Goal: Task Accomplishment & Management: Manage account settings

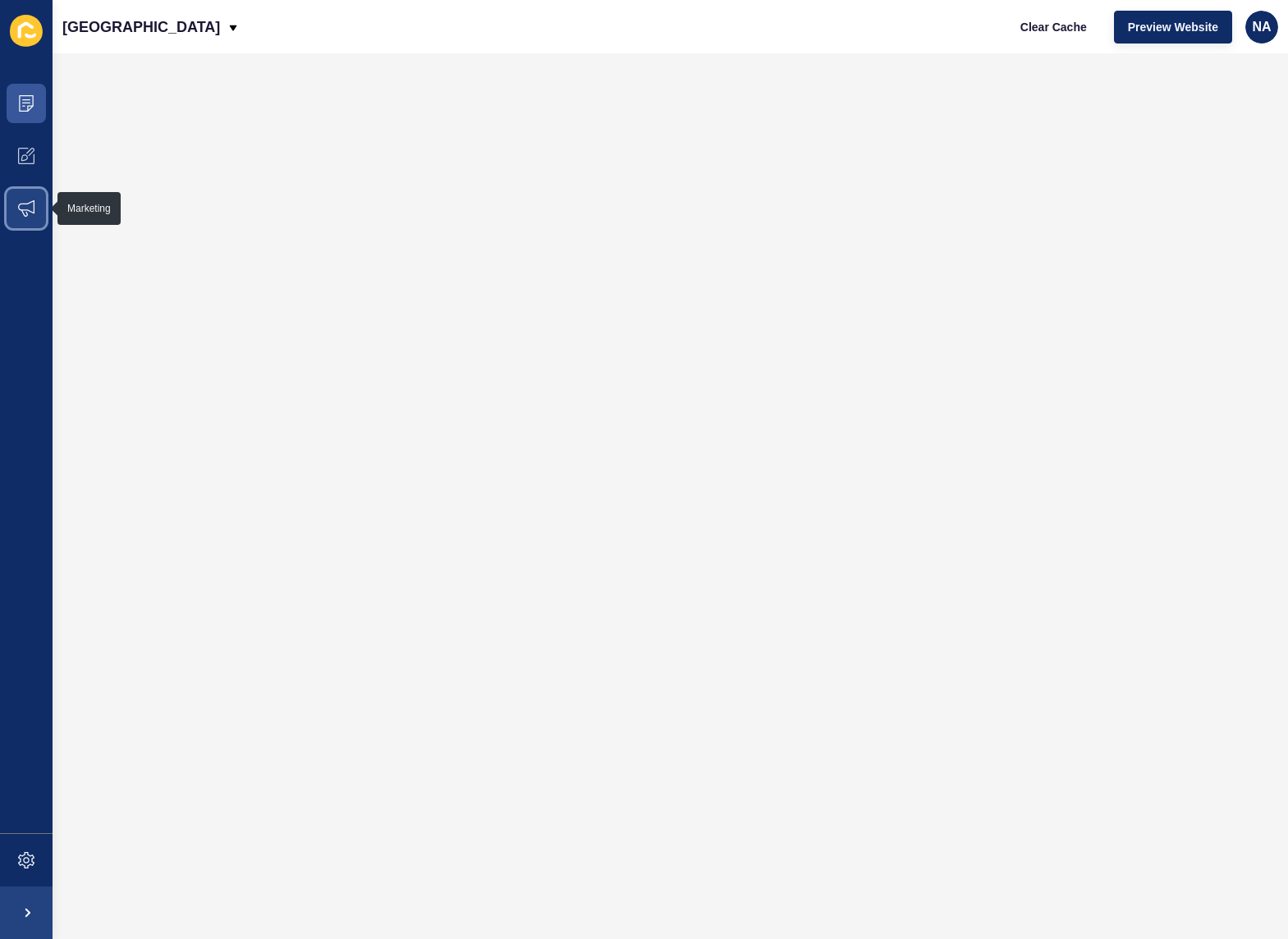
click at [25, 219] on span at bounding box center [26, 208] width 53 height 52
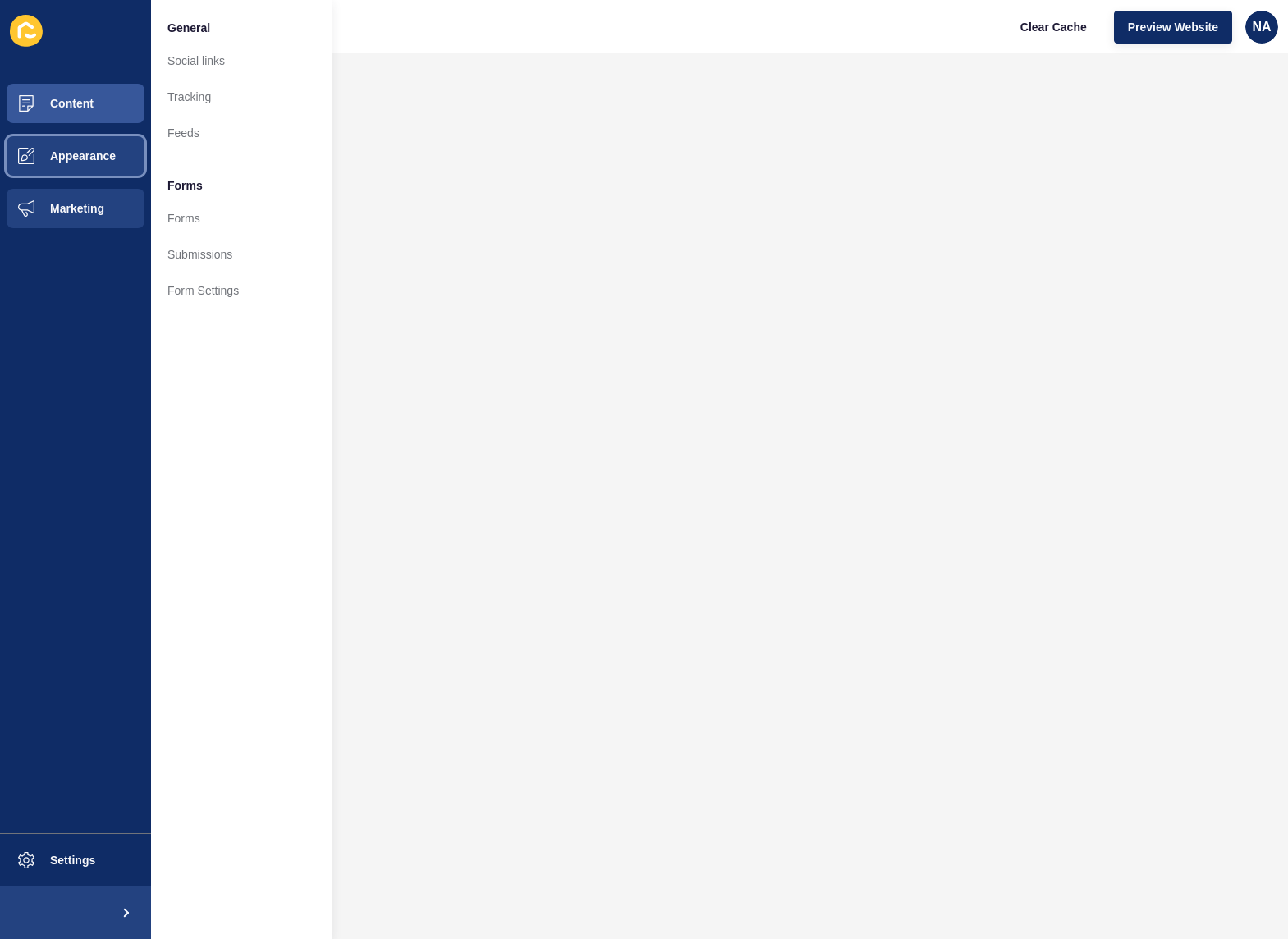
click at [99, 147] on button "Appearance" at bounding box center [75, 156] width 151 height 52
click at [88, 207] on span "Marketing" at bounding box center [52, 208] width 107 height 13
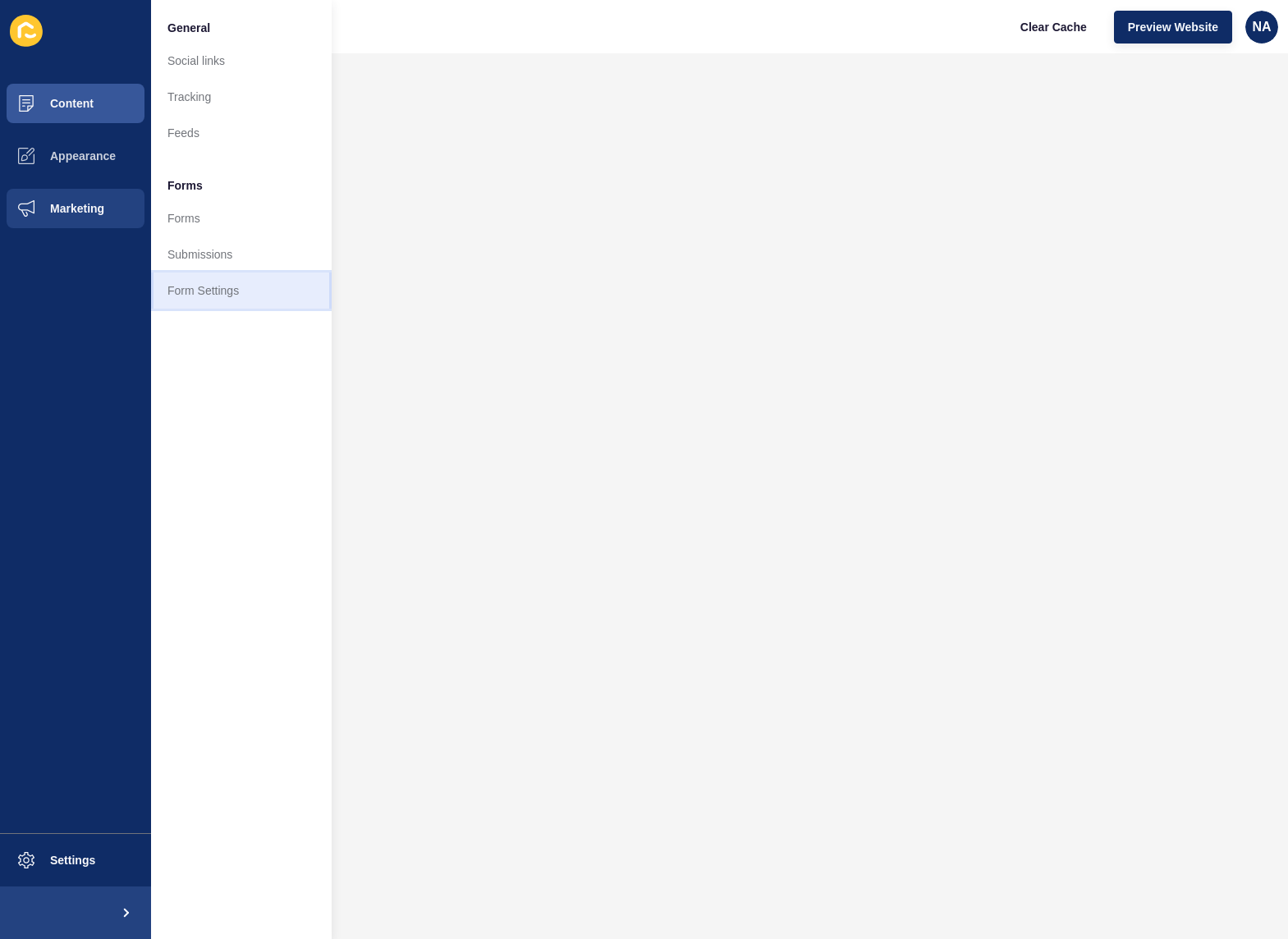
click at [225, 276] on link "Form Settings" at bounding box center [241, 290] width 180 height 36
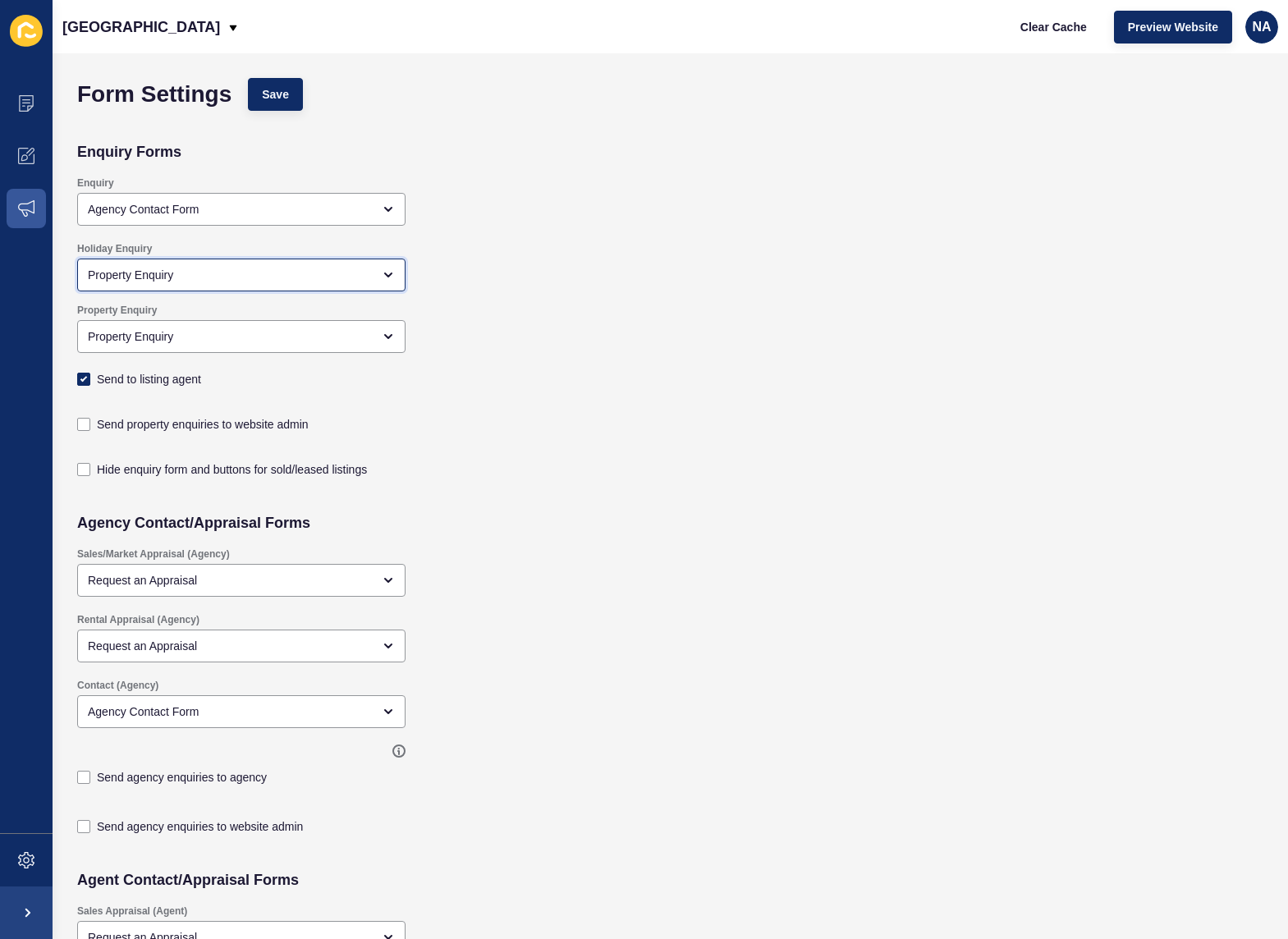
click at [208, 270] on div "Property Enquiry" at bounding box center [230, 274] width 284 height 17
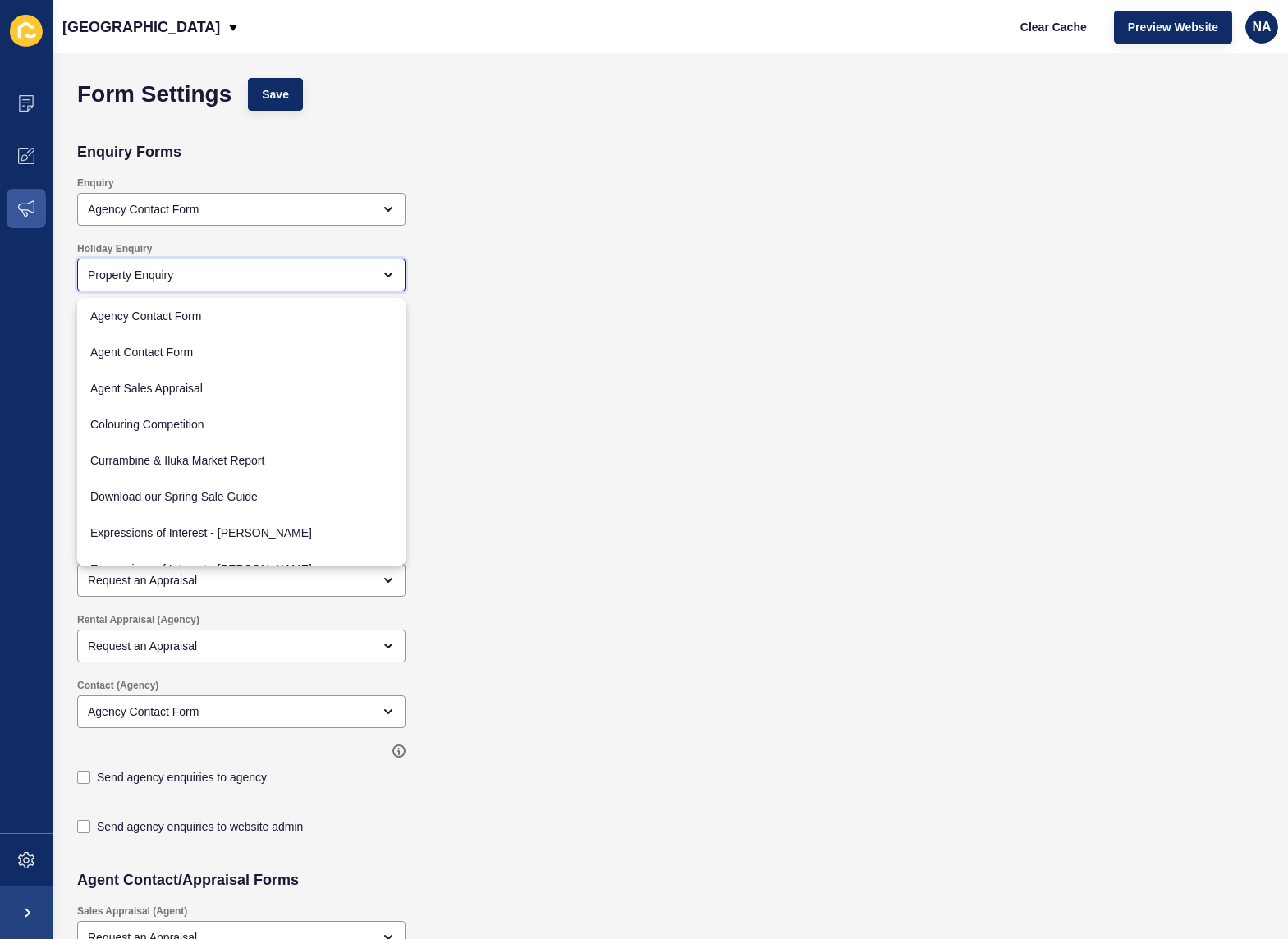
click at [208, 270] on div "Property Enquiry" at bounding box center [230, 274] width 284 height 17
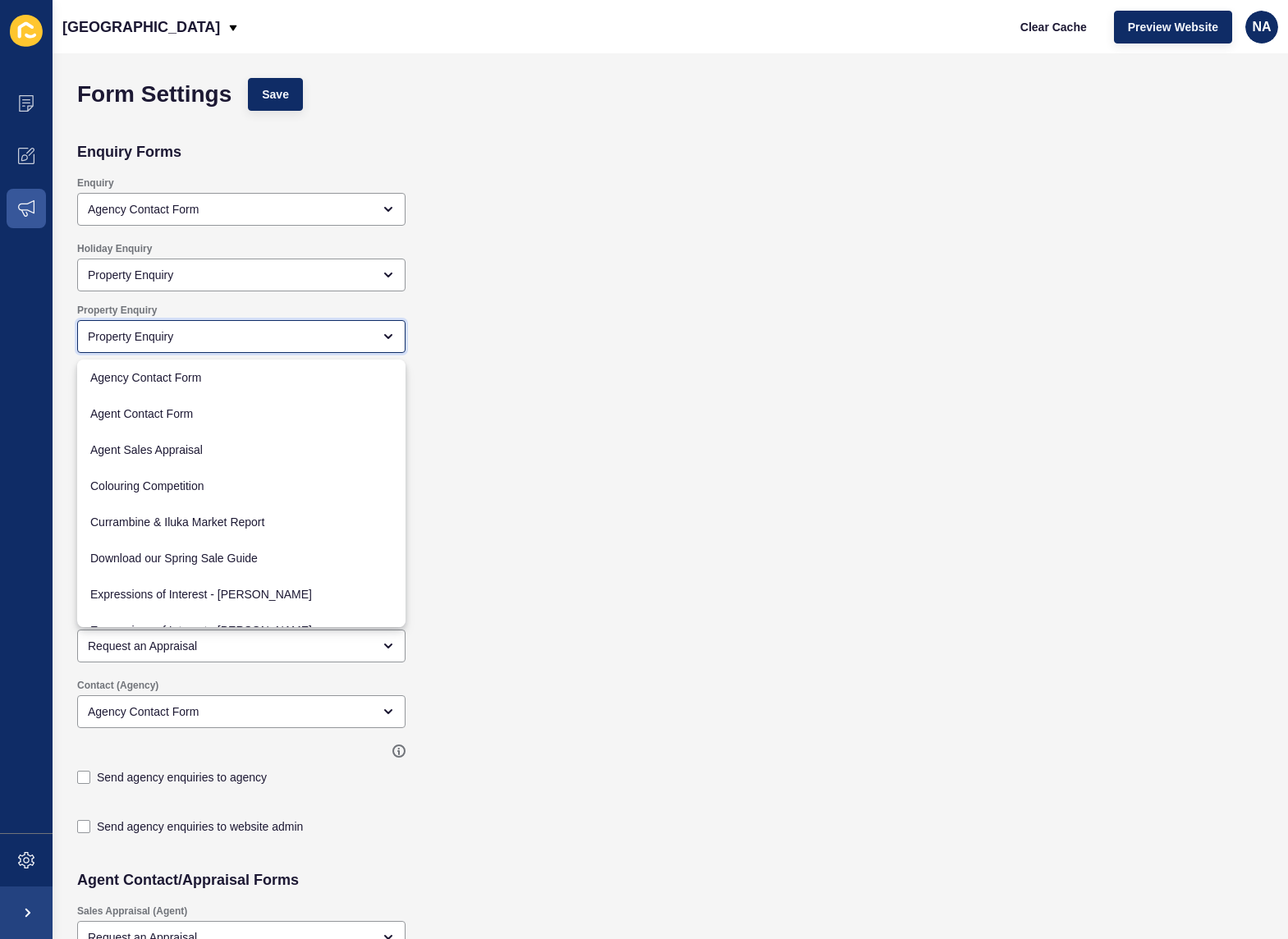
click at [185, 338] on div "Property Enquiry" at bounding box center [230, 336] width 284 height 17
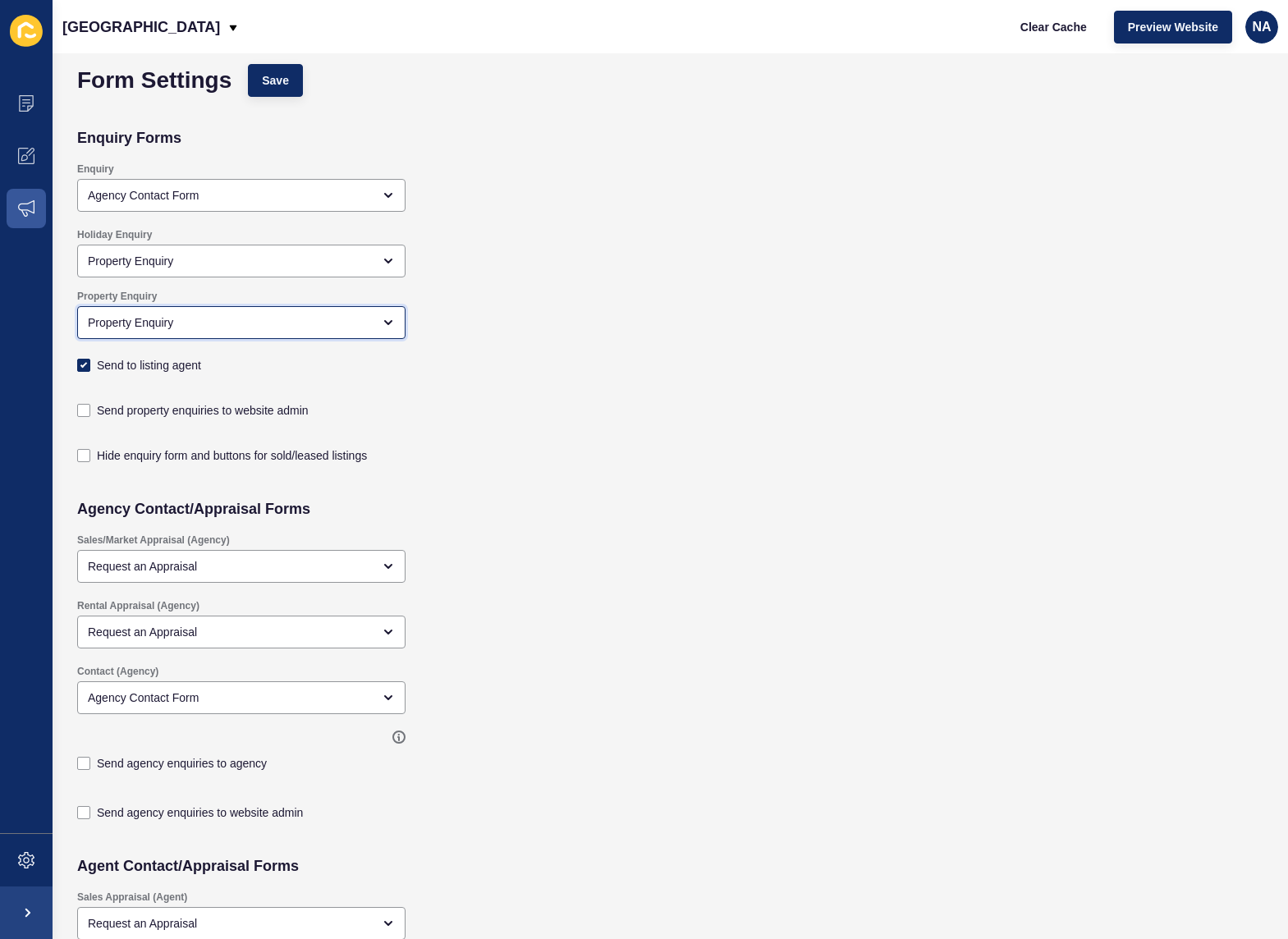
scroll to position [25, 0]
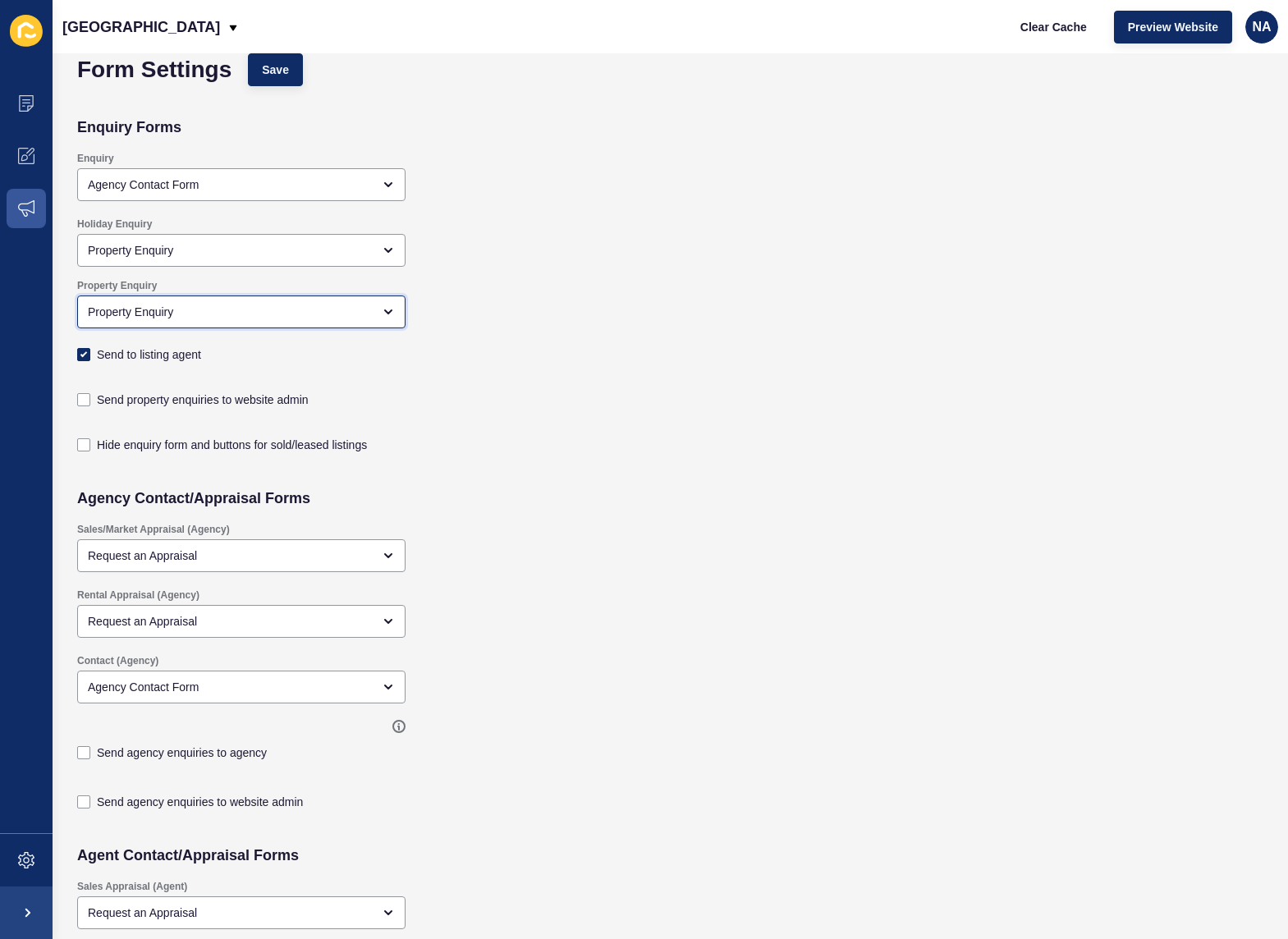
click at [291, 309] on div "Property Enquiry" at bounding box center [230, 312] width 284 height 17
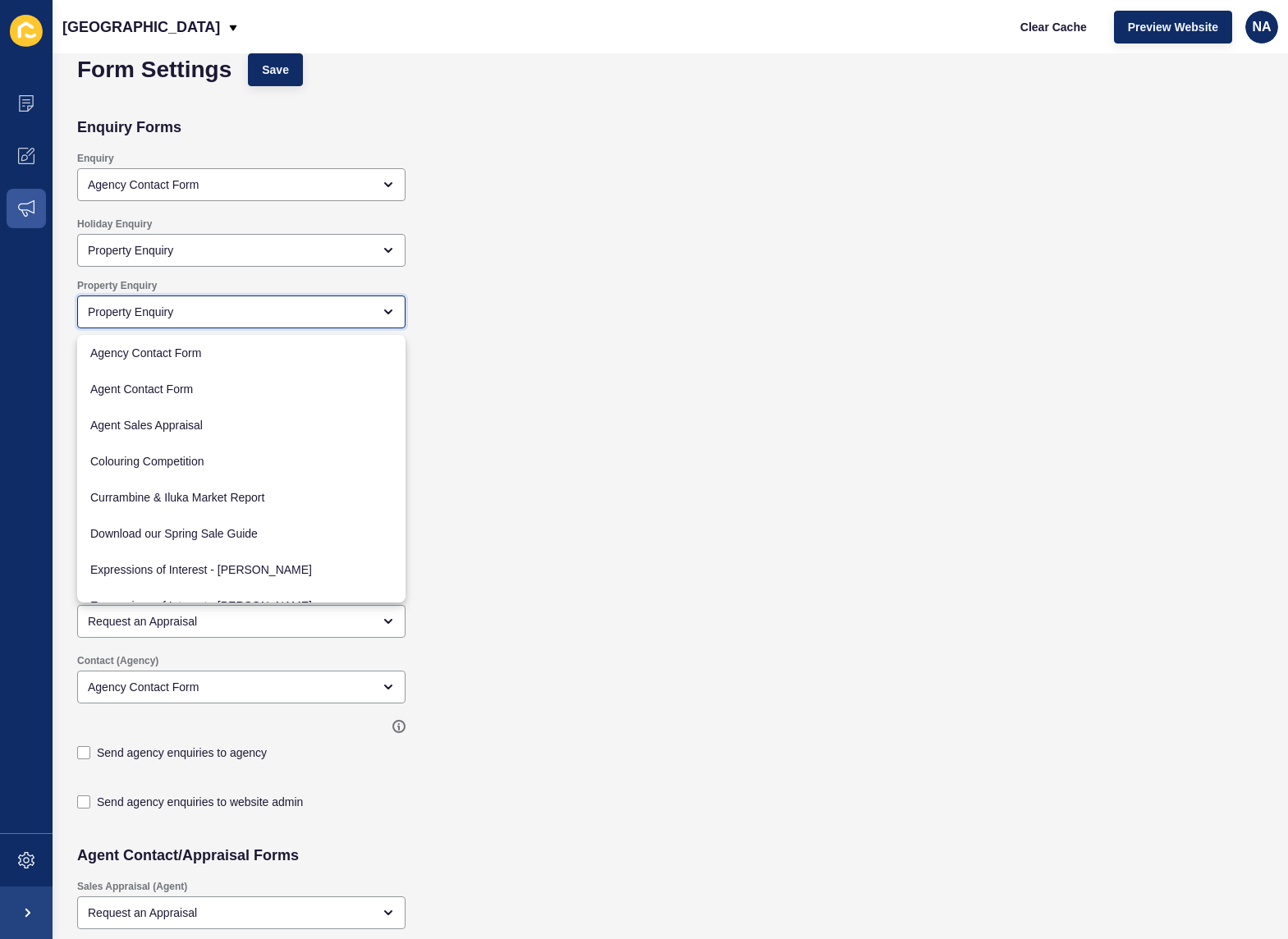
scroll to position [672, 0]
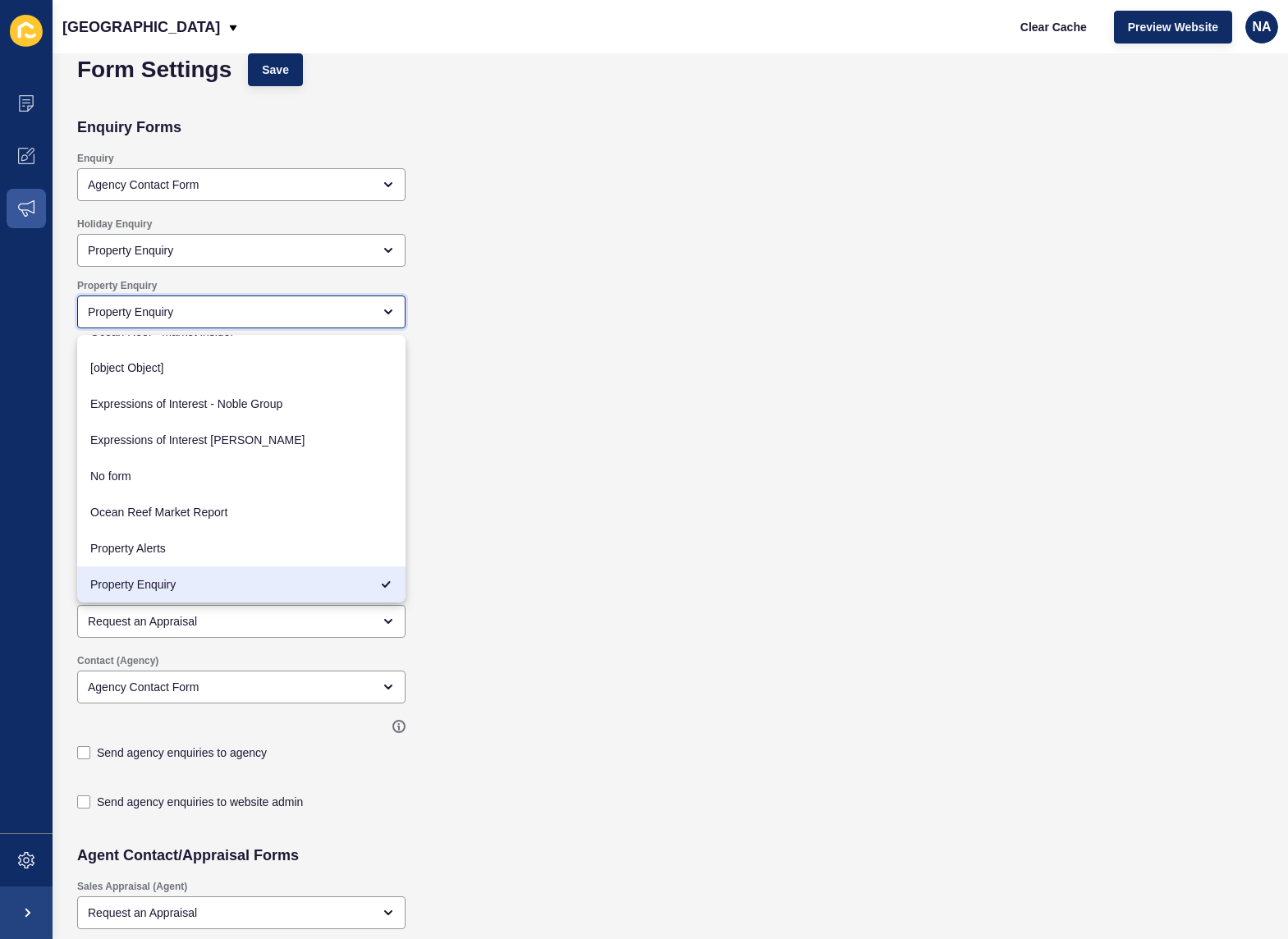
click at [291, 309] on div "Property Enquiry" at bounding box center [230, 312] width 284 height 17
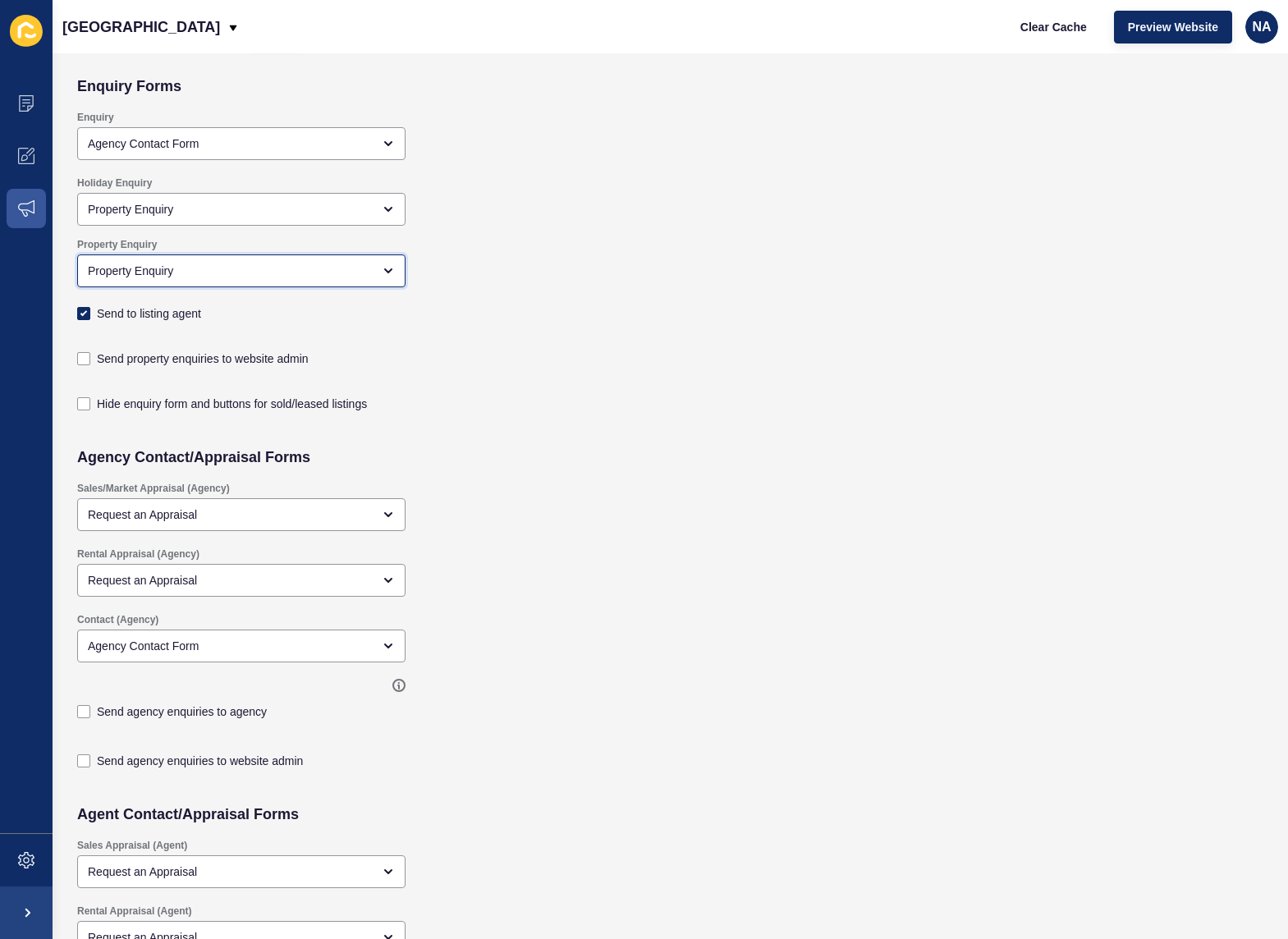
scroll to position [0, 0]
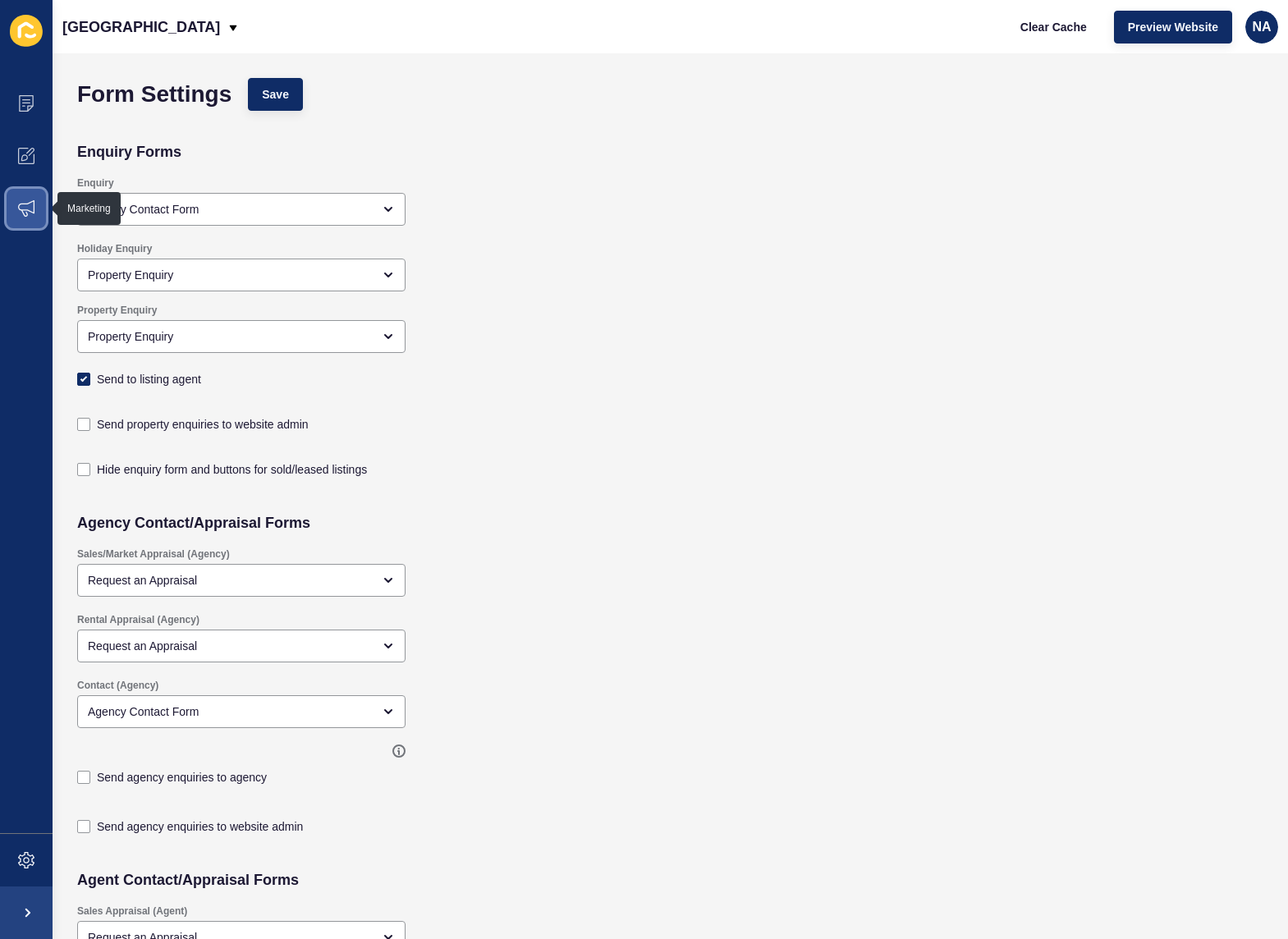
click at [33, 192] on span at bounding box center [26, 208] width 53 height 52
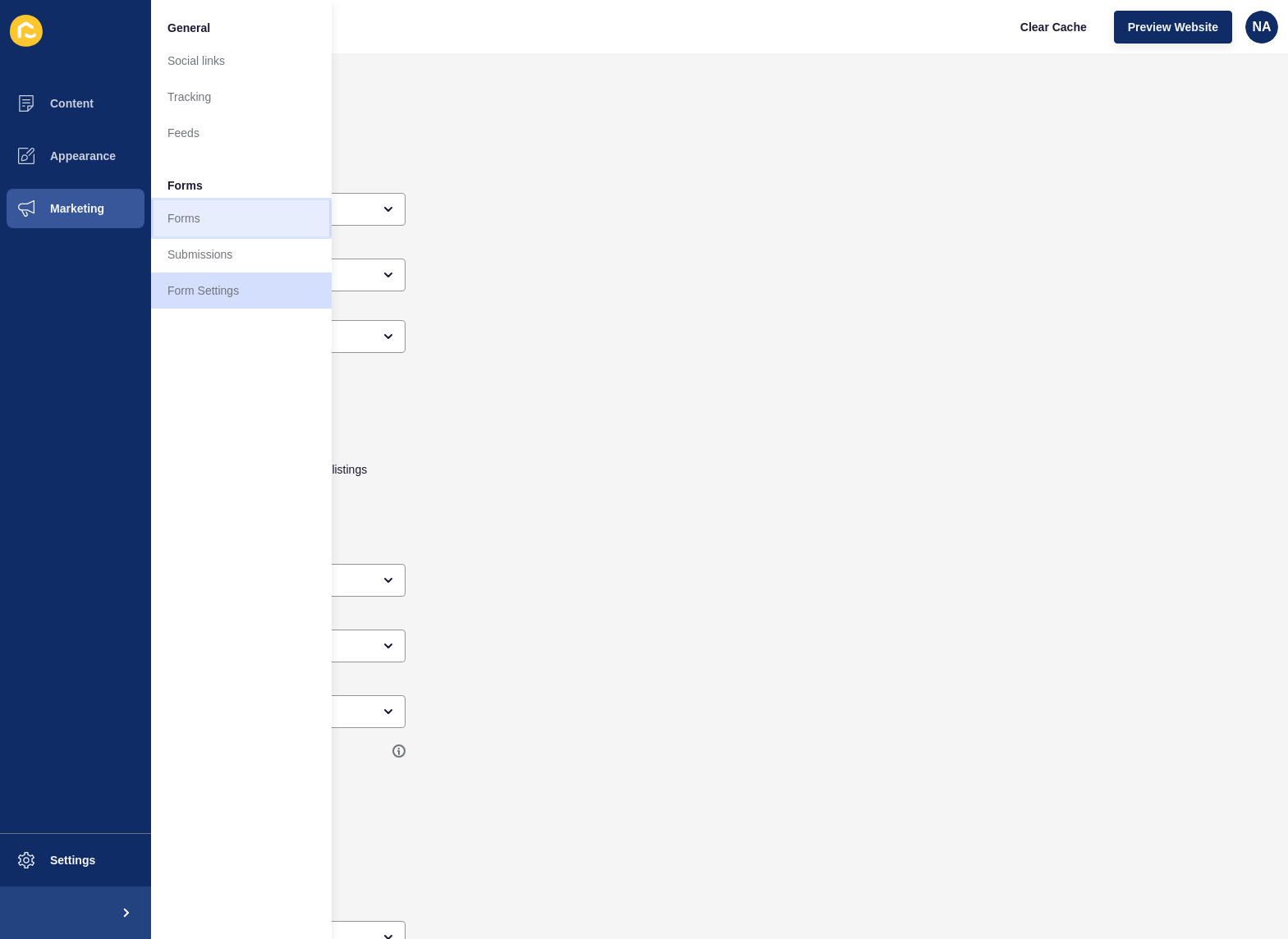
click at [233, 217] on link "Forms" at bounding box center [241, 218] width 180 height 36
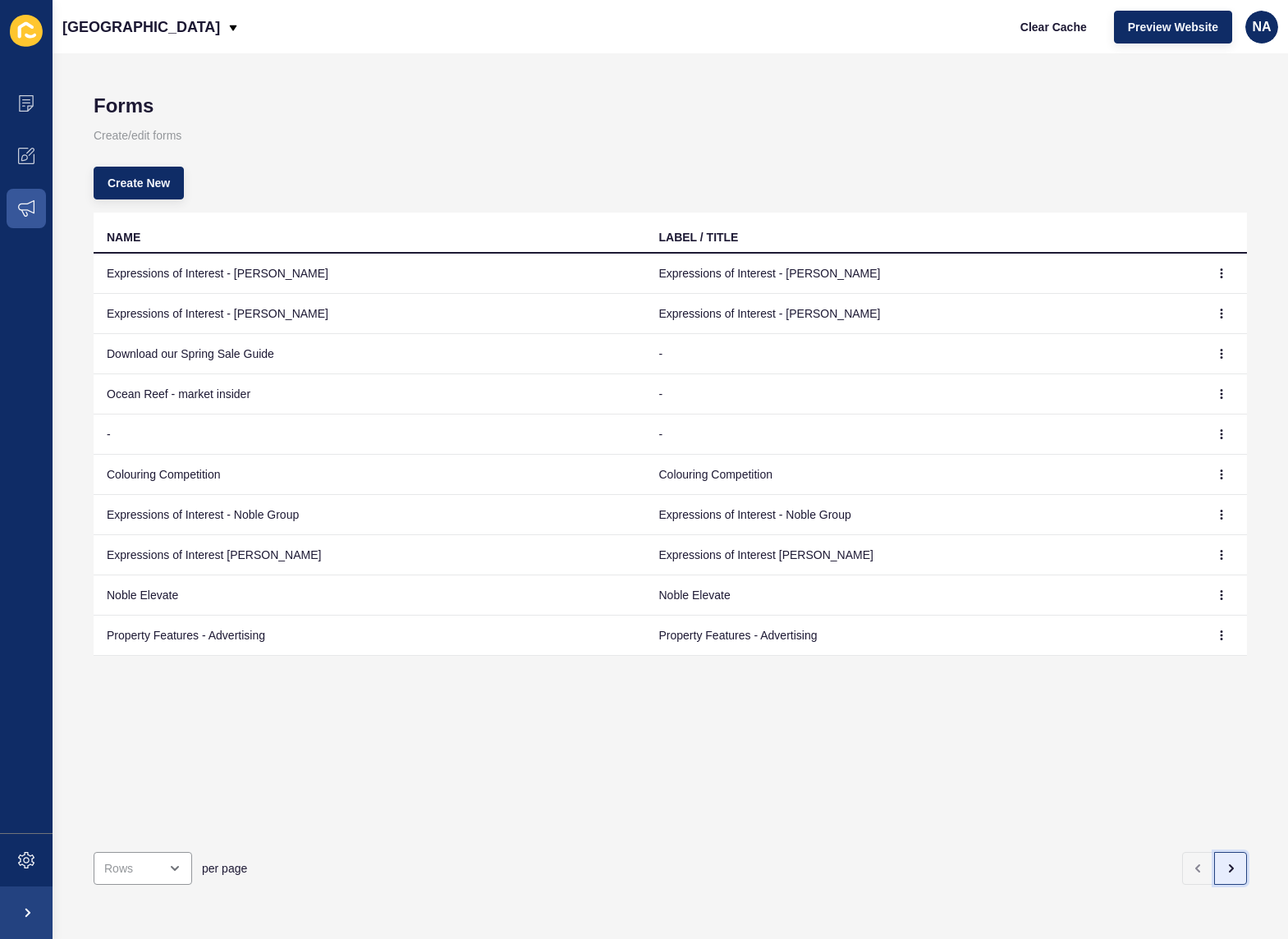
click at [1225, 862] on icon "button" at bounding box center [1231, 868] width 13 height 13
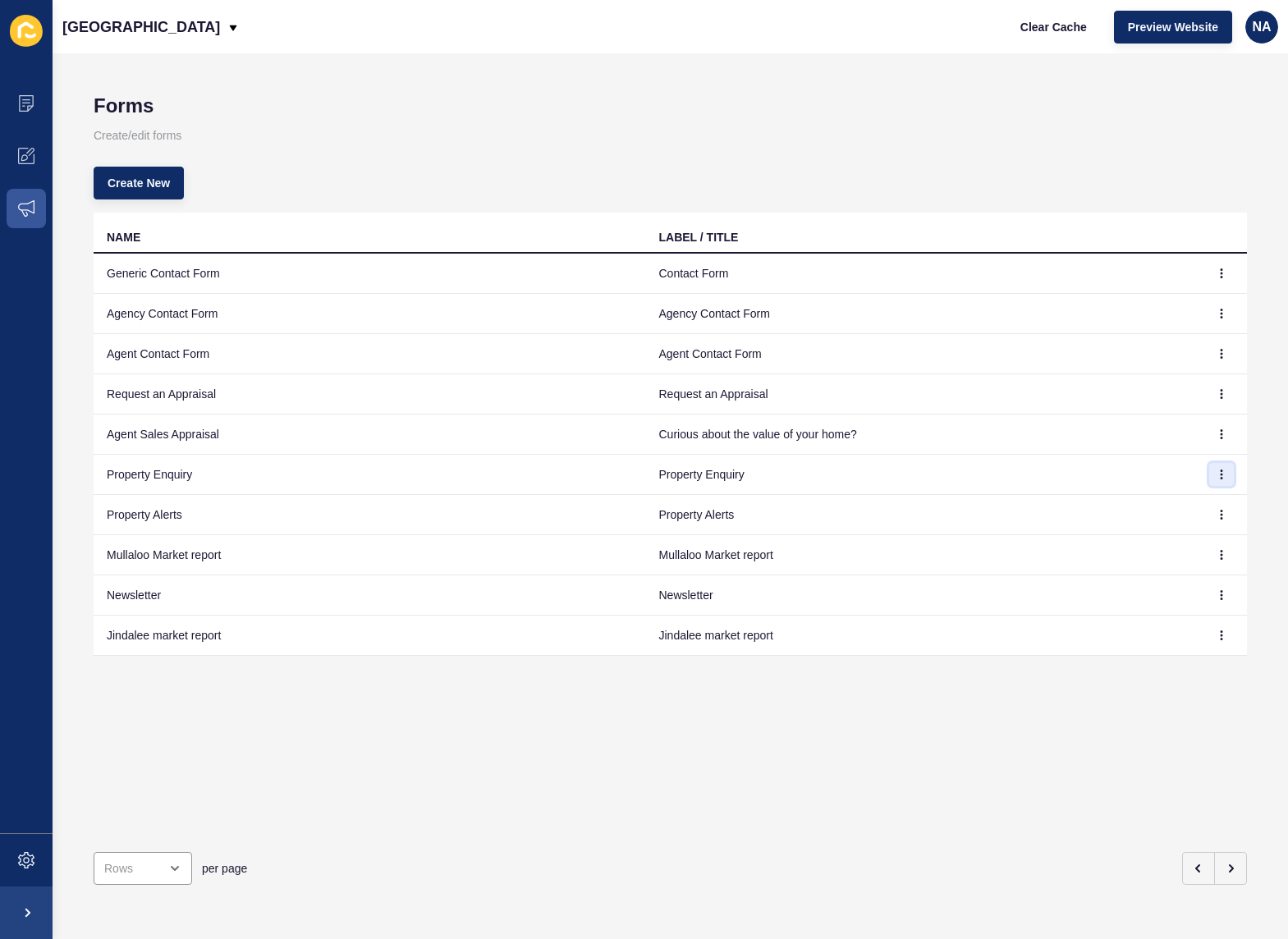
click at [1222, 471] on icon "button" at bounding box center [1222, 474] width 1 height 8
click at [1144, 501] on link "Edit" at bounding box center [1164, 507] width 115 height 36
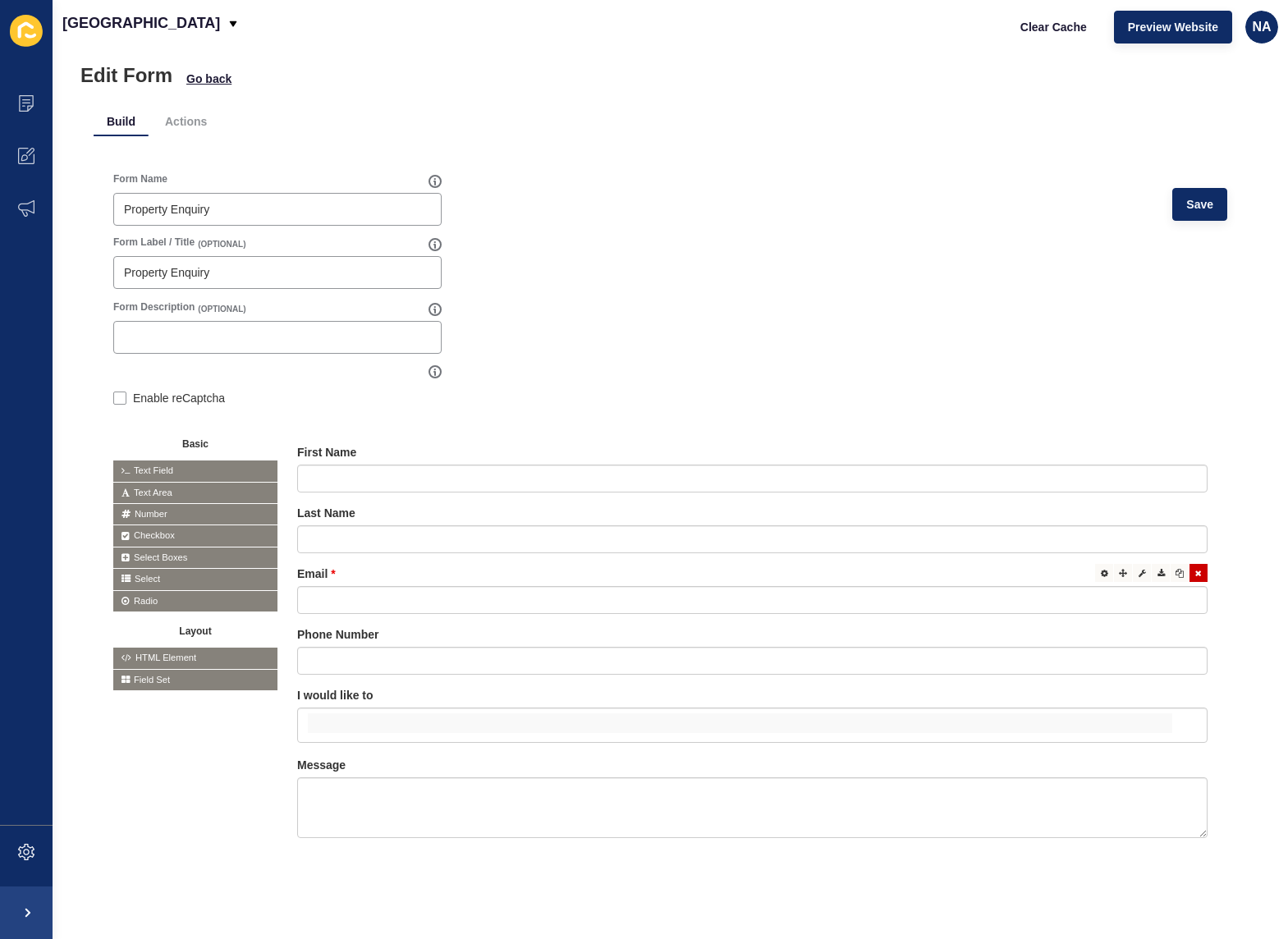
scroll to position [43, 0]
click at [431, 713] on input "false" at bounding box center [740, 723] width 865 height 20
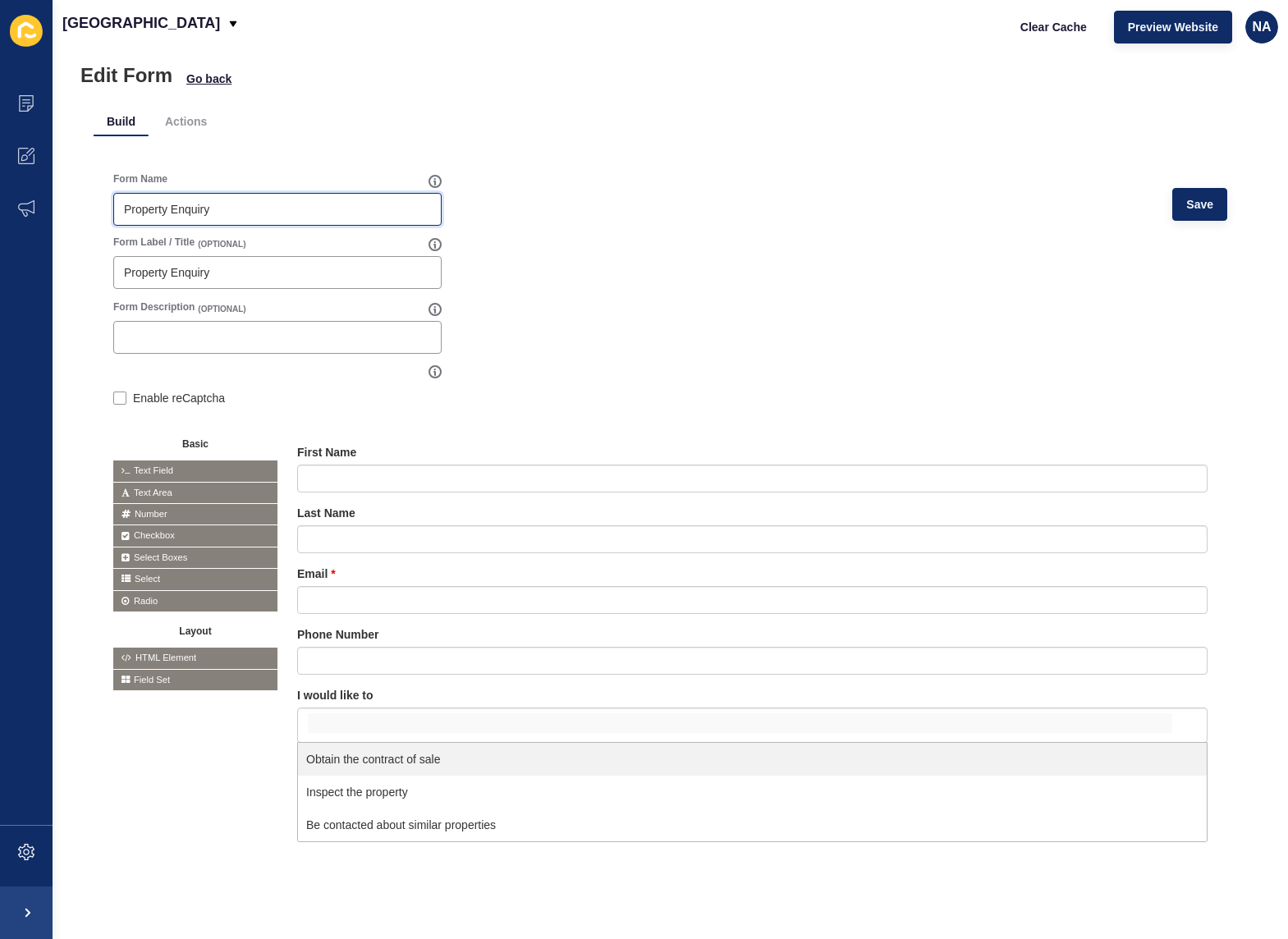
click at [217, 201] on input "Property Enquiry" at bounding box center [277, 209] width 307 height 17
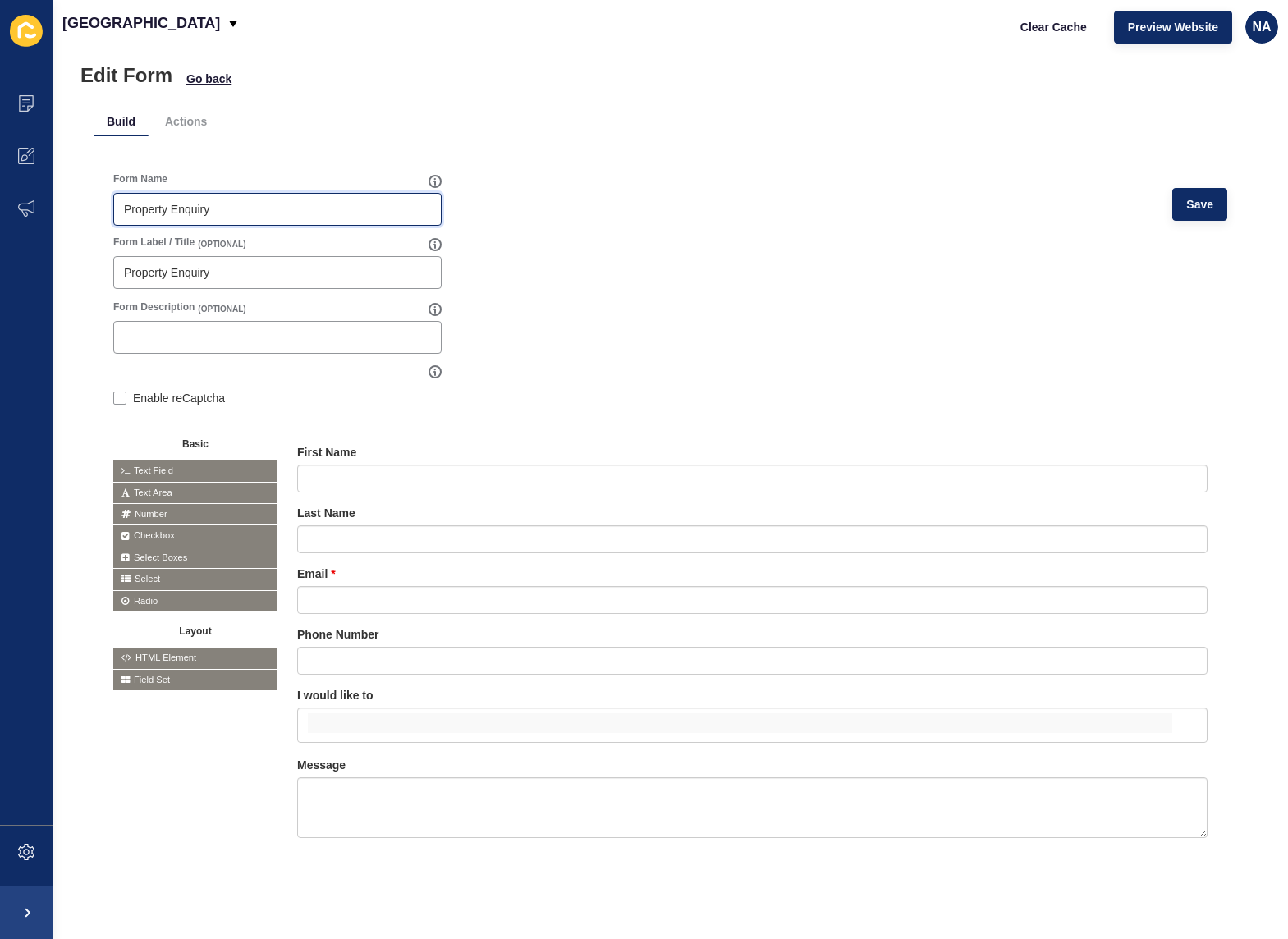
click at [217, 201] on input "Property Enquiry" at bounding box center [277, 209] width 307 height 17
paste input "How can we help"
type input "How can we help"
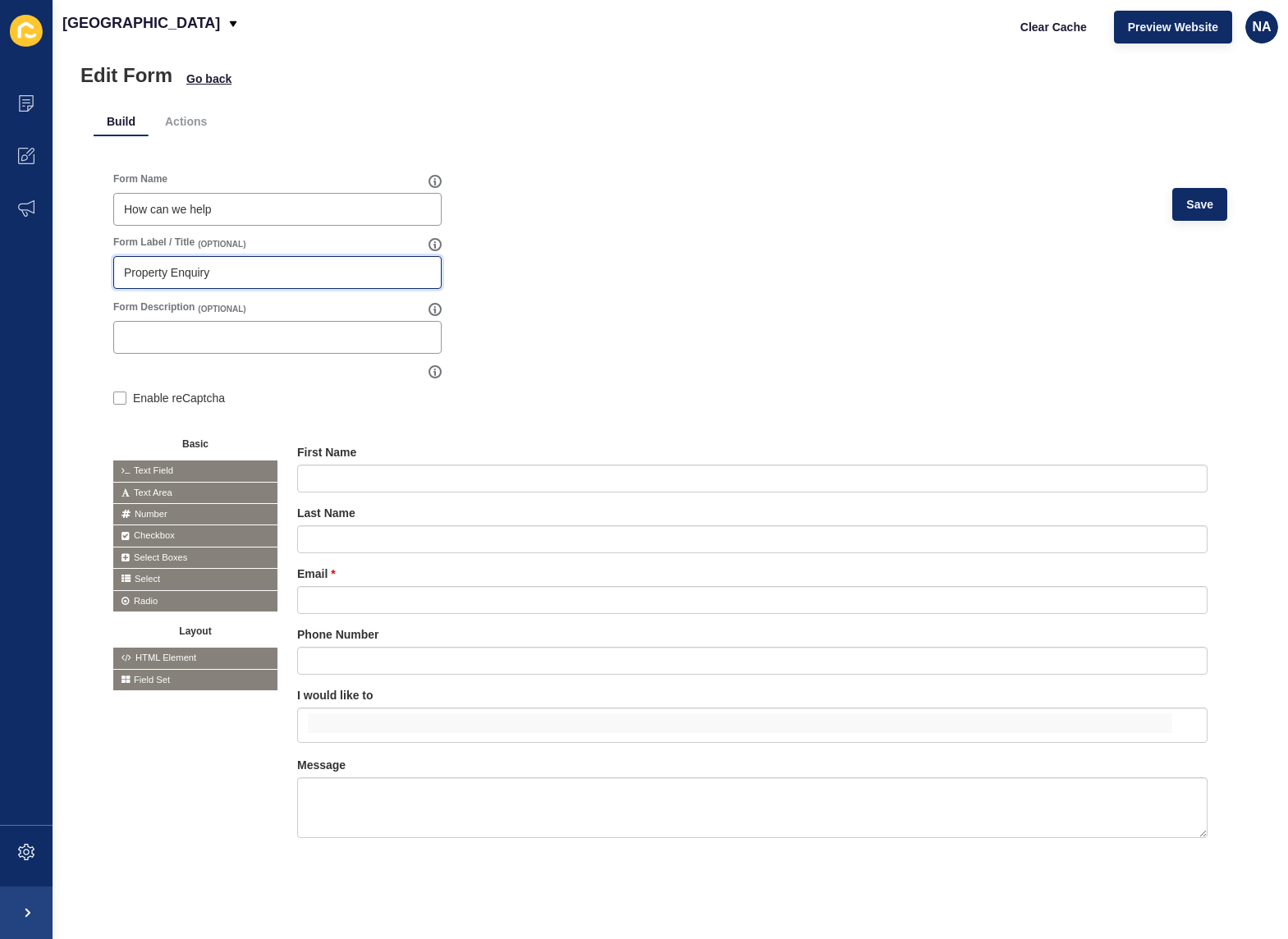
click at [182, 264] on input "Property Enquiry" at bounding box center [277, 272] width 307 height 17
paste input "How can we help"
type input "How can we help"
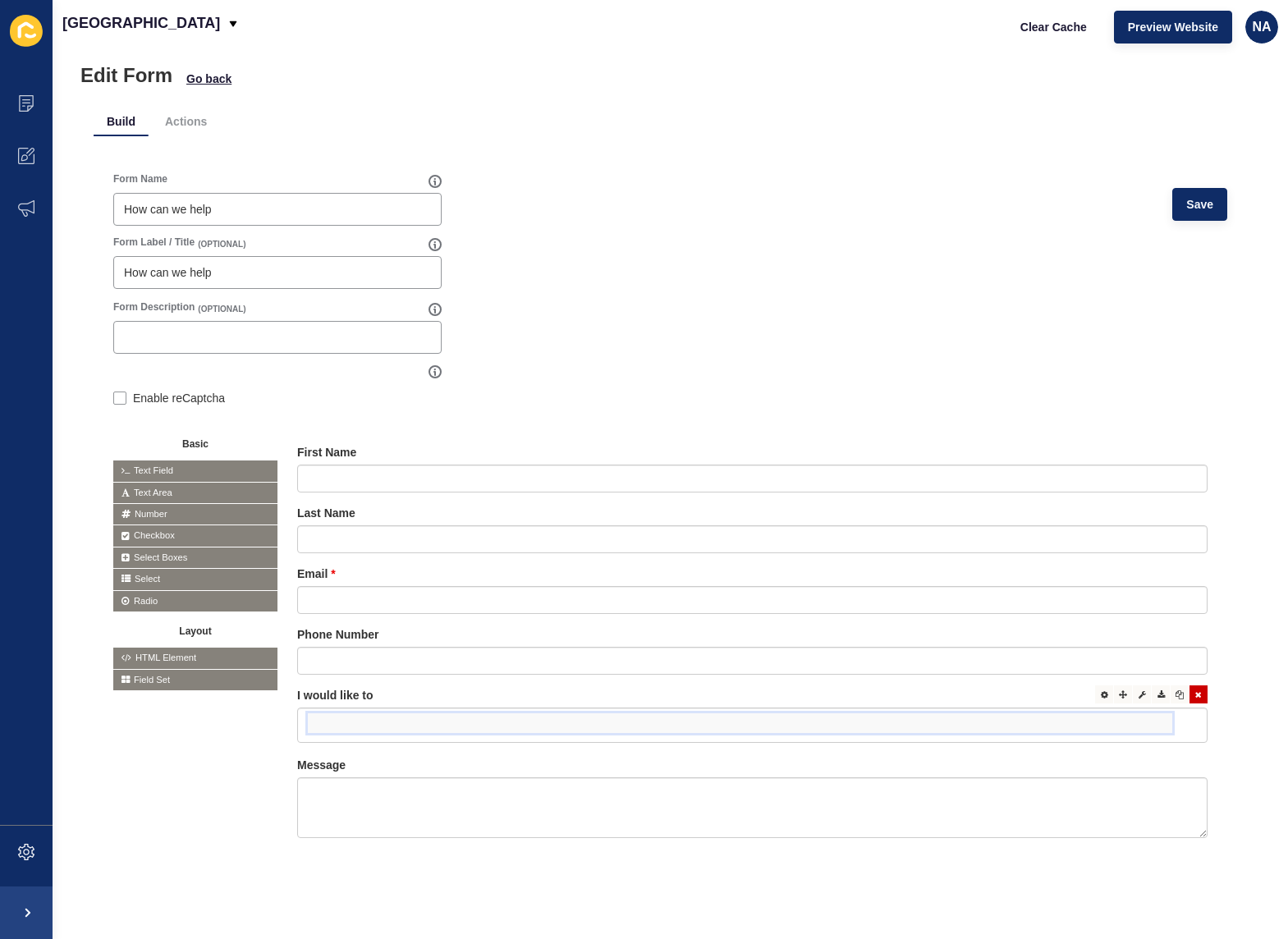
click at [345, 713] on input "false" at bounding box center [740, 723] width 865 height 20
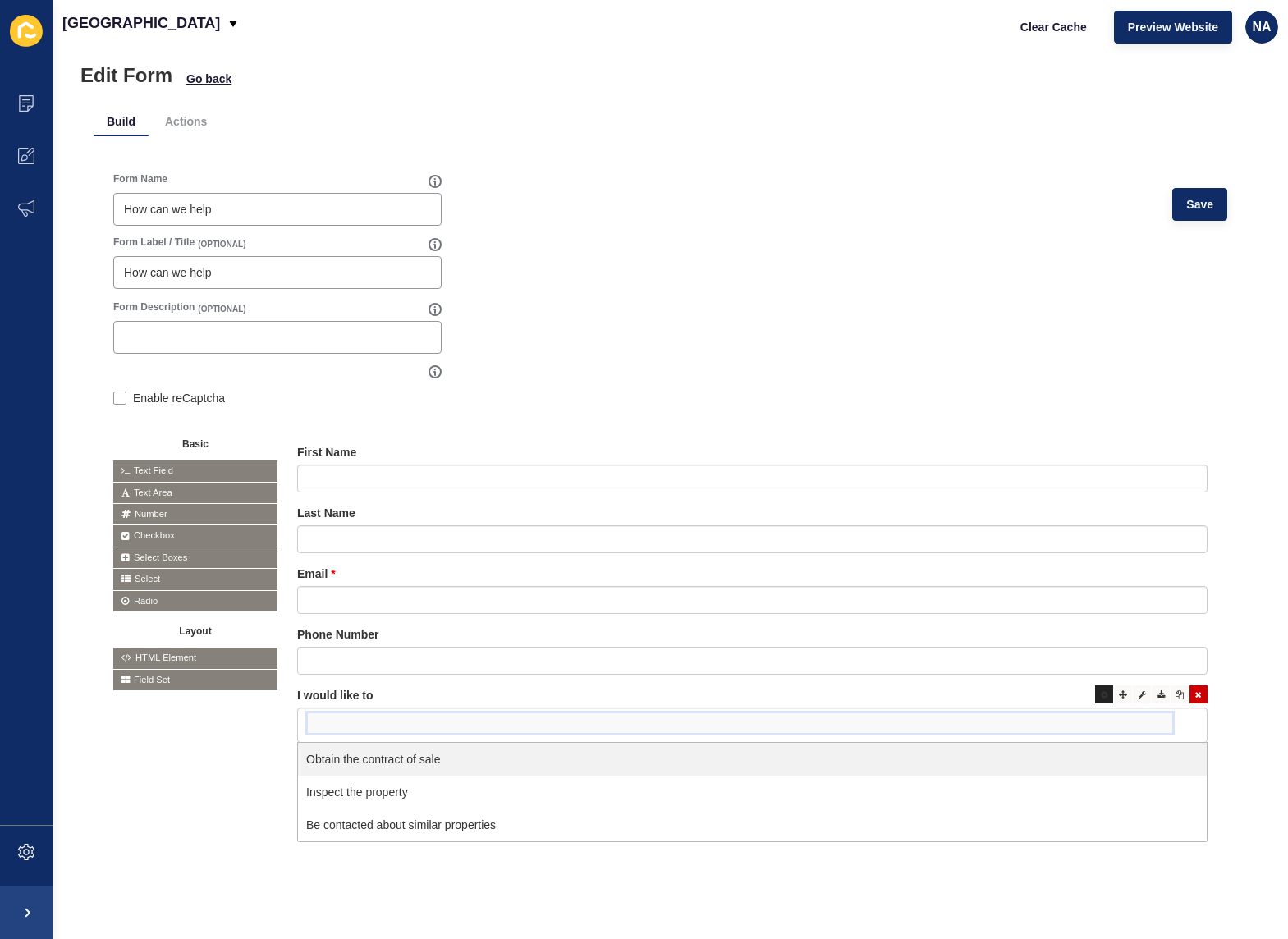
click at [1097, 685] on div at bounding box center [1104, 694] width 18 height 18
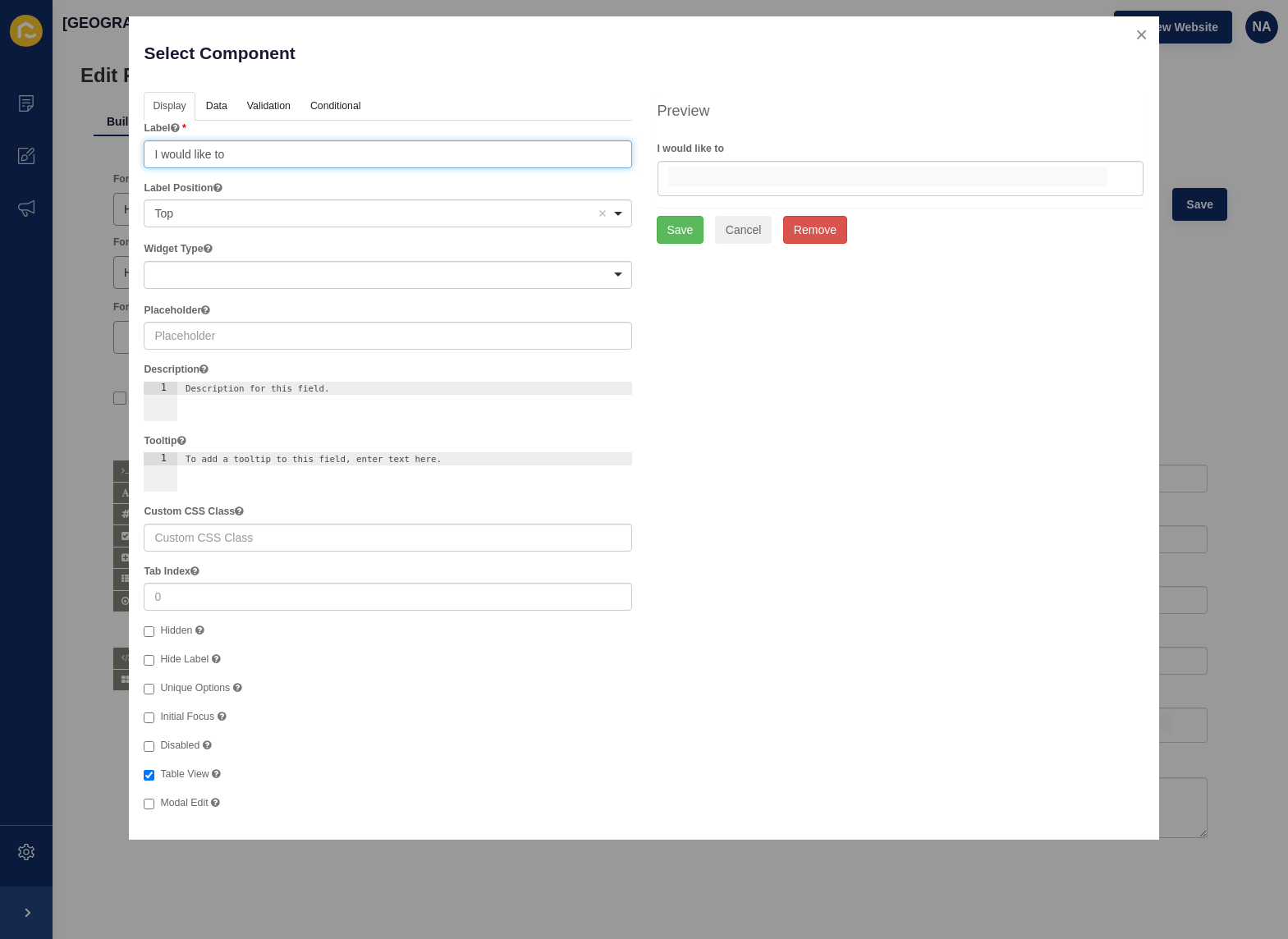
click at [175, 146] on input "I would like to" at bounding box center [387, 155] width 487 height 28
click at [164, 156] on input "I would like to" at bounding box center [387, 155] width 487 height 28
paste input "How can we help"
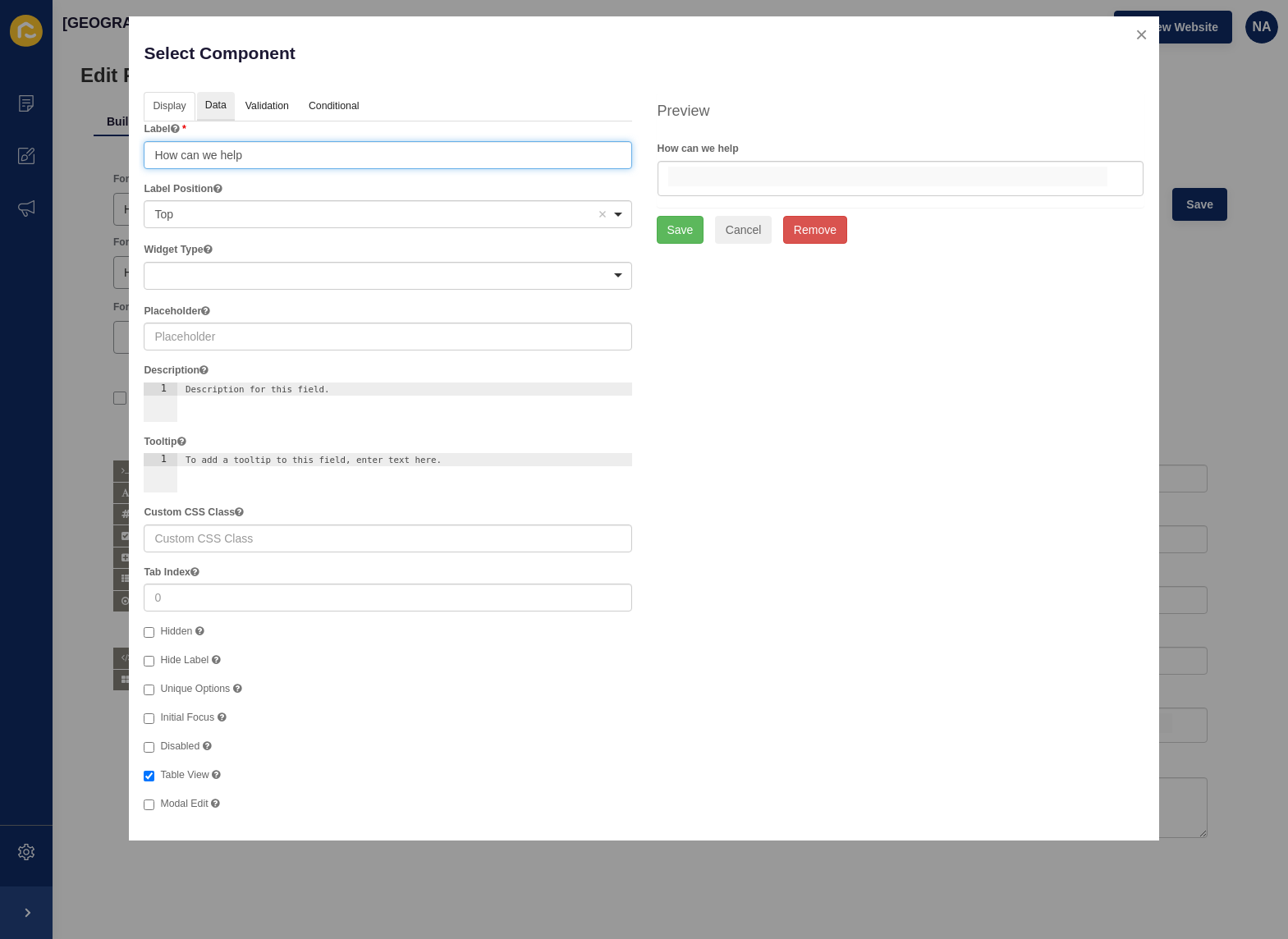
type input "How can we help"
click at [222, 105] on link "Data" at bounding box center [216, 107] width 38 height 31
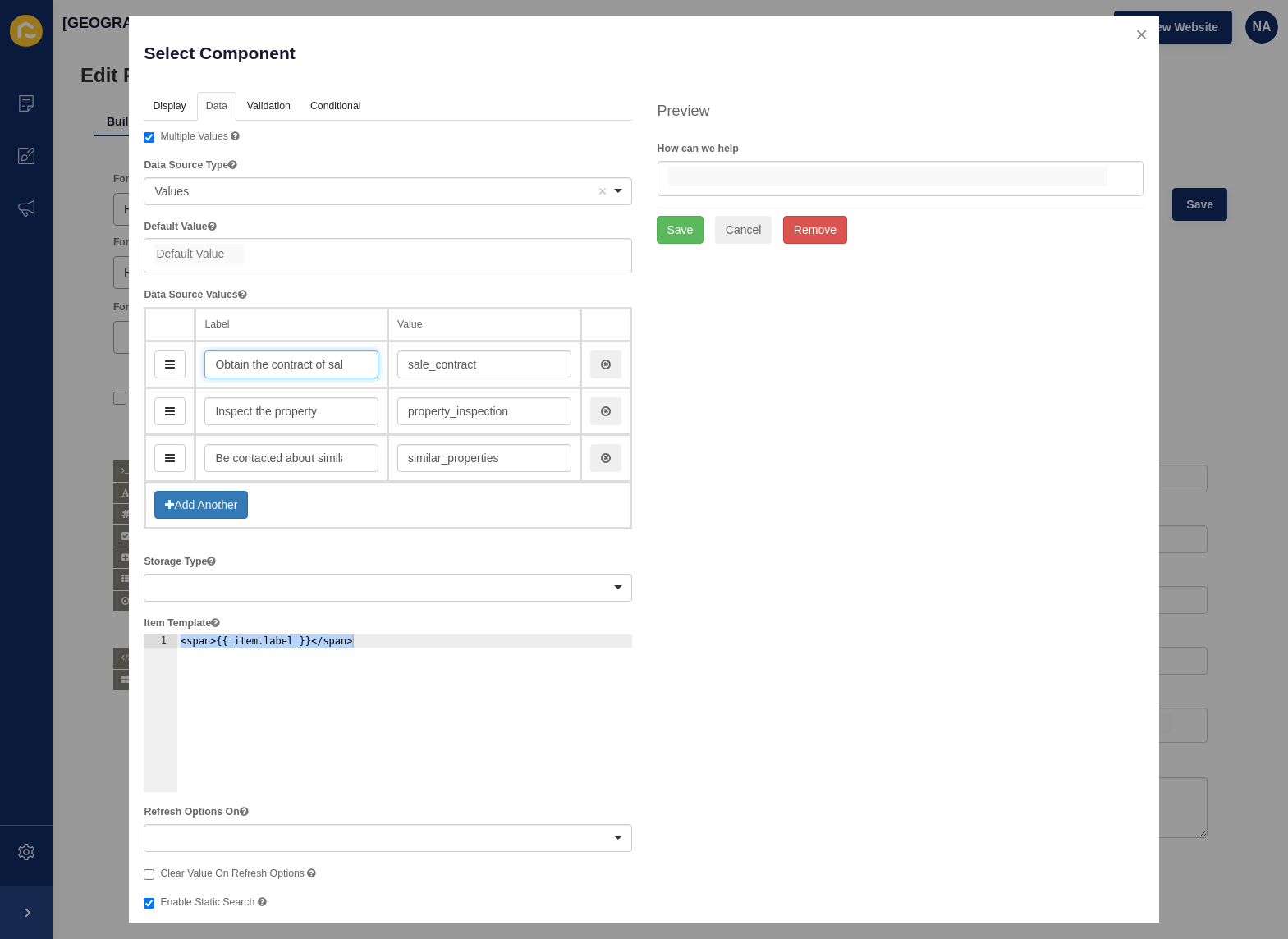
click at [262, 367] on input "Obtain the contract of sale" at bounding box center [291, 365] width 174 height 28
paste input "I have a question about this hom"
type input "I have a question about this home"
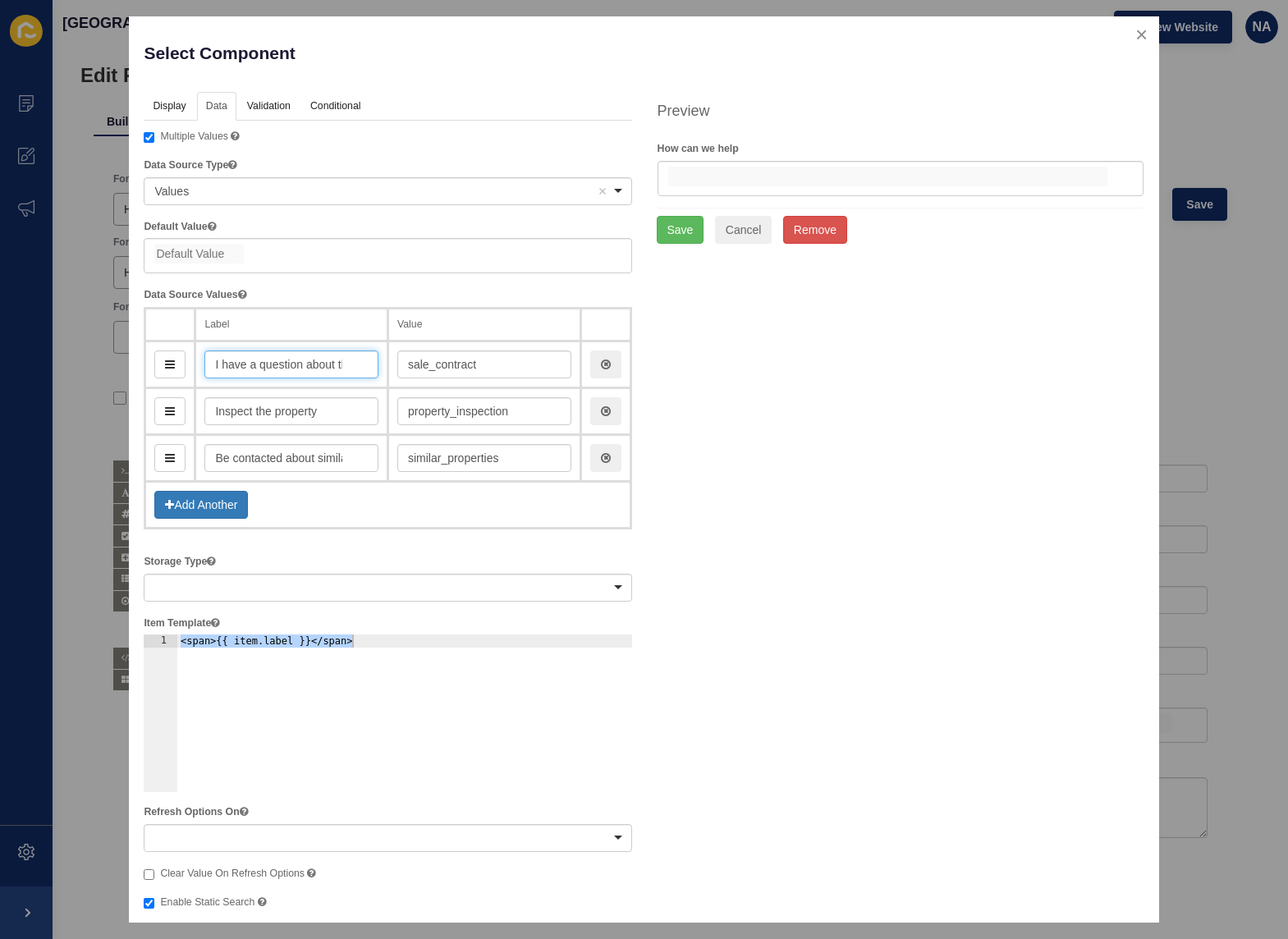
scroll to position [0, 50]
type input "iHaveAQuestionAboutThisHome"
type input "I have a question about this home"
click at [247, 412] on input "Inspect the property" at bounding box center [291, 411] width 174 height 28
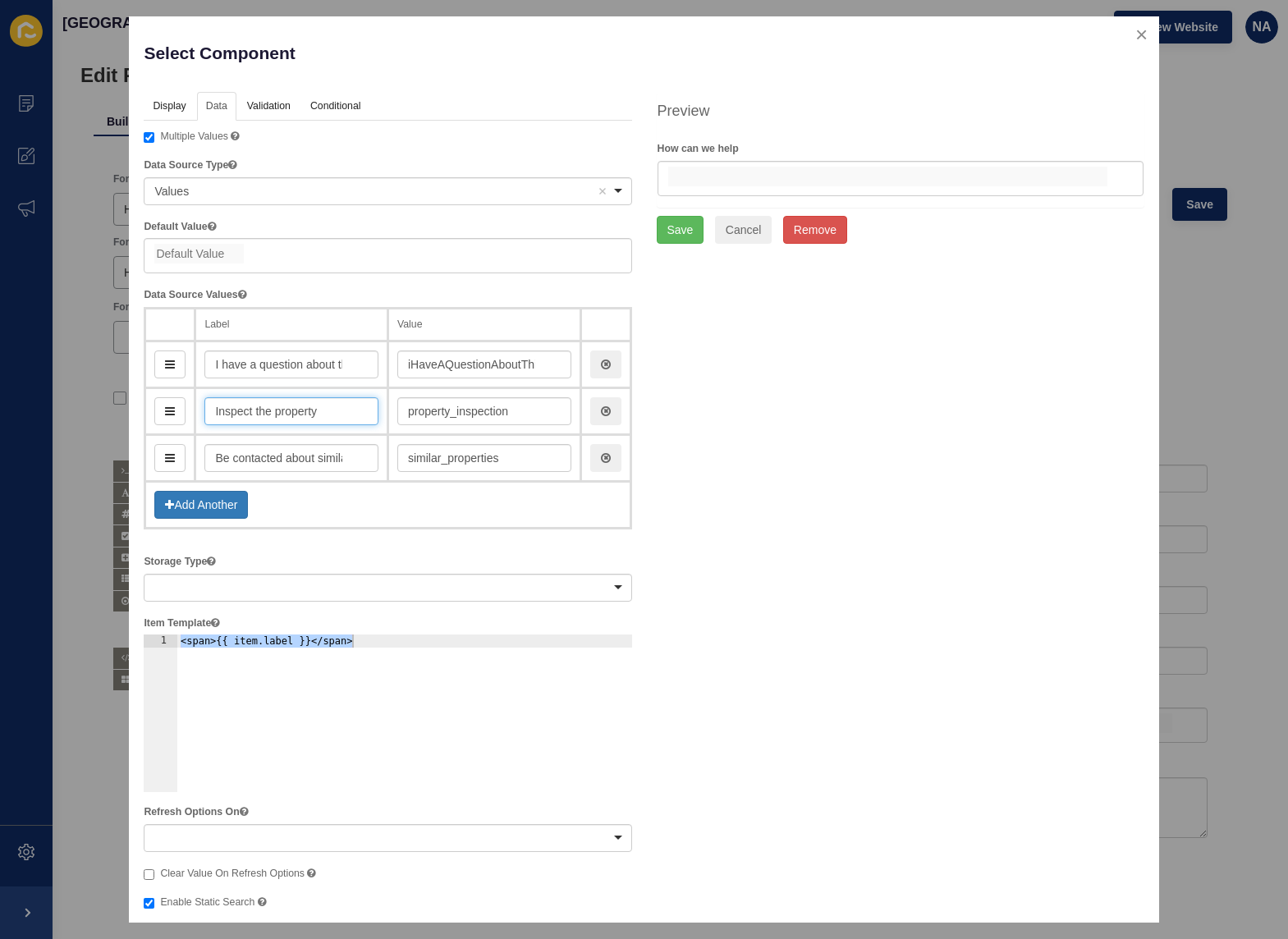
click at [247, 412] on input "Inspect the property" at bounding box center [291, 411] width 174 height 28
paste input "Request more information"
type input "Request more information"
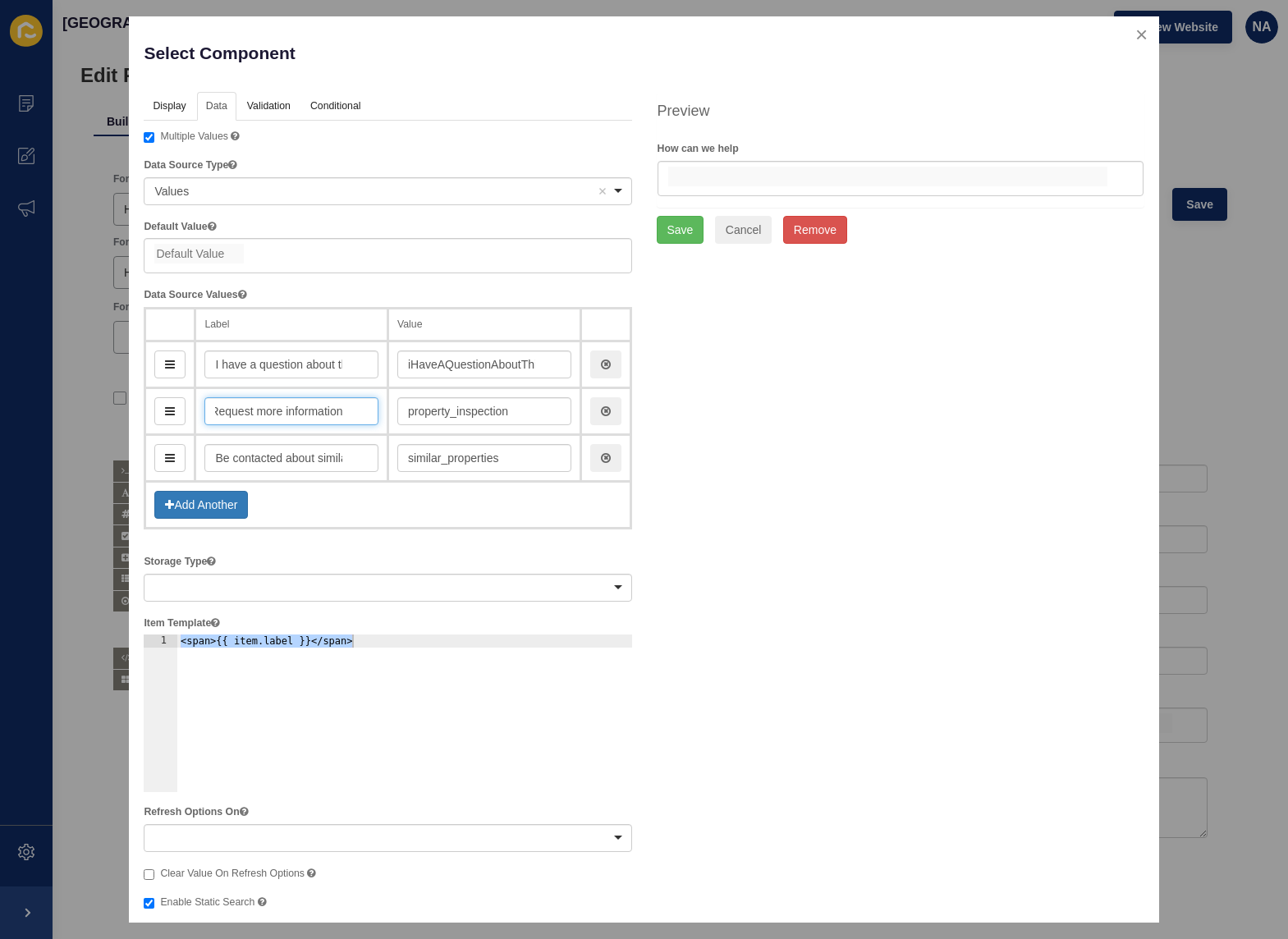
type input "requestMoreInformation"
type input "Request more information"
click at [254, 457] on input "Be contacted about similar properties" at bounding box center [291, 458] width 174 height 28
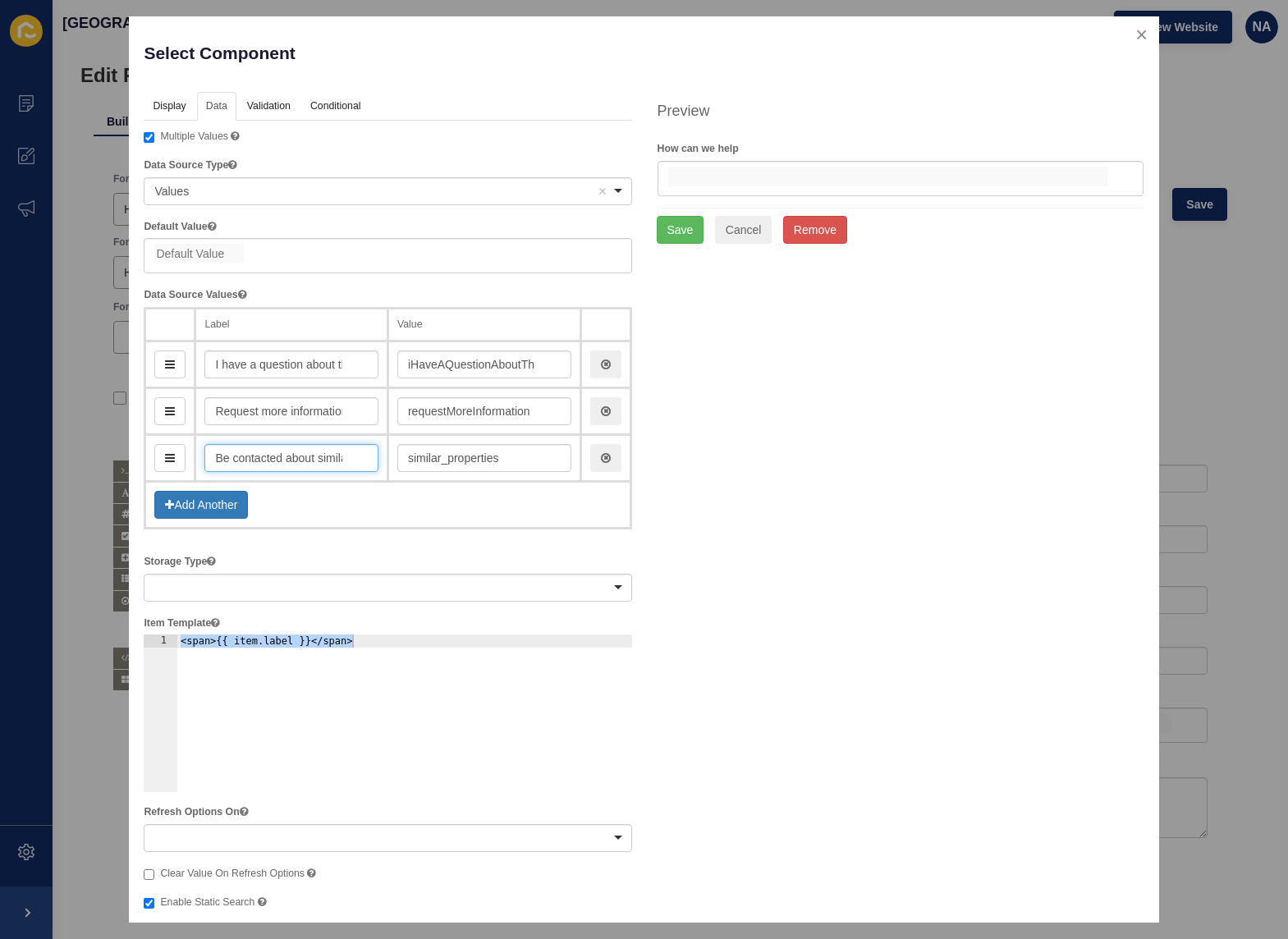
click at [254, 457] on input "Be contacted about similar properties" at bounding box center [291, 458] width 174 height 28
paste input "Request an appraisa"
type input "Request an appraisa"
type input "requestAnAppraisa"
type input "Request an appraisa"
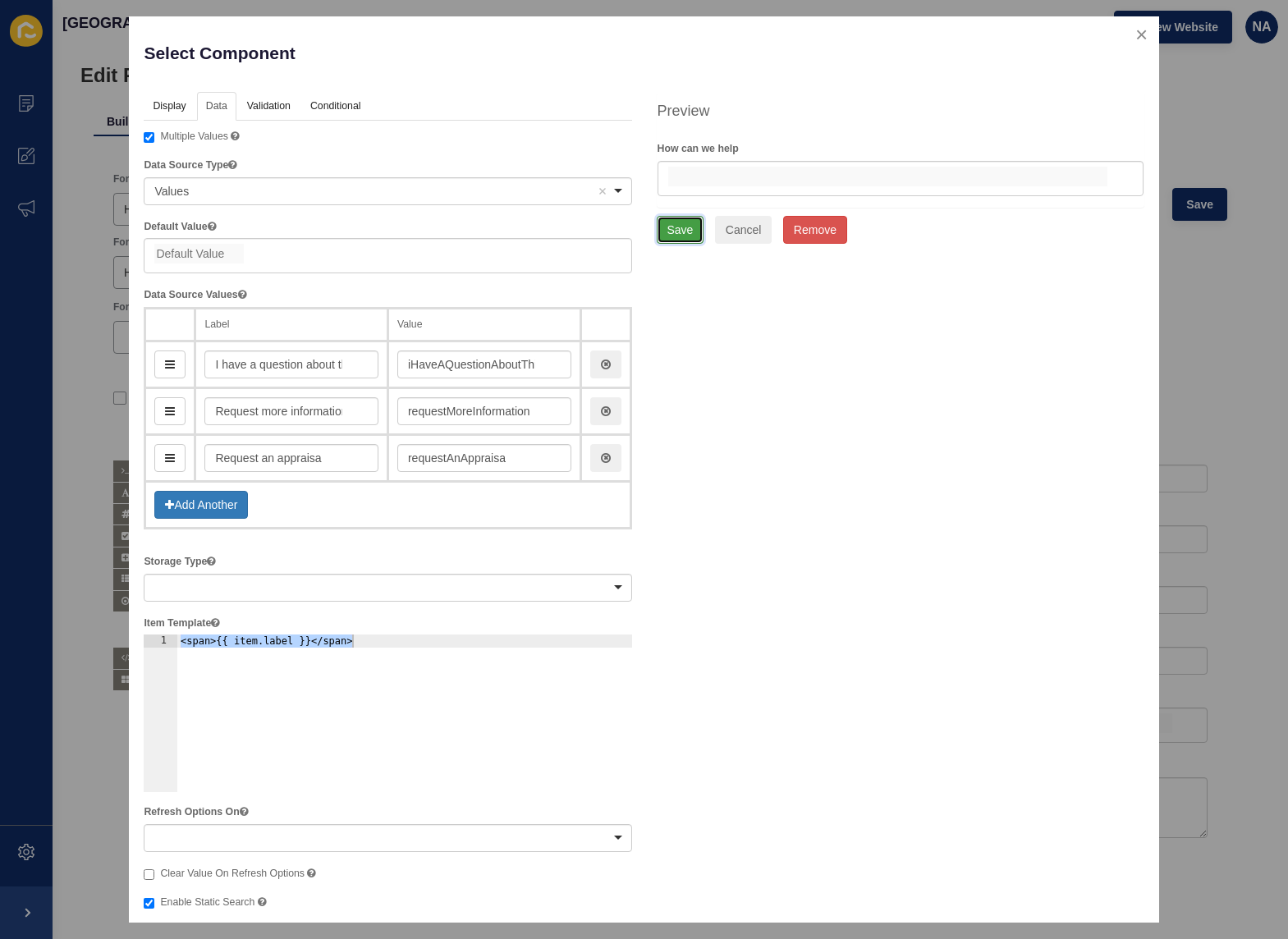
click at [673, 230] on button "Save" at bounding box center [681, 230] width 48 height 28
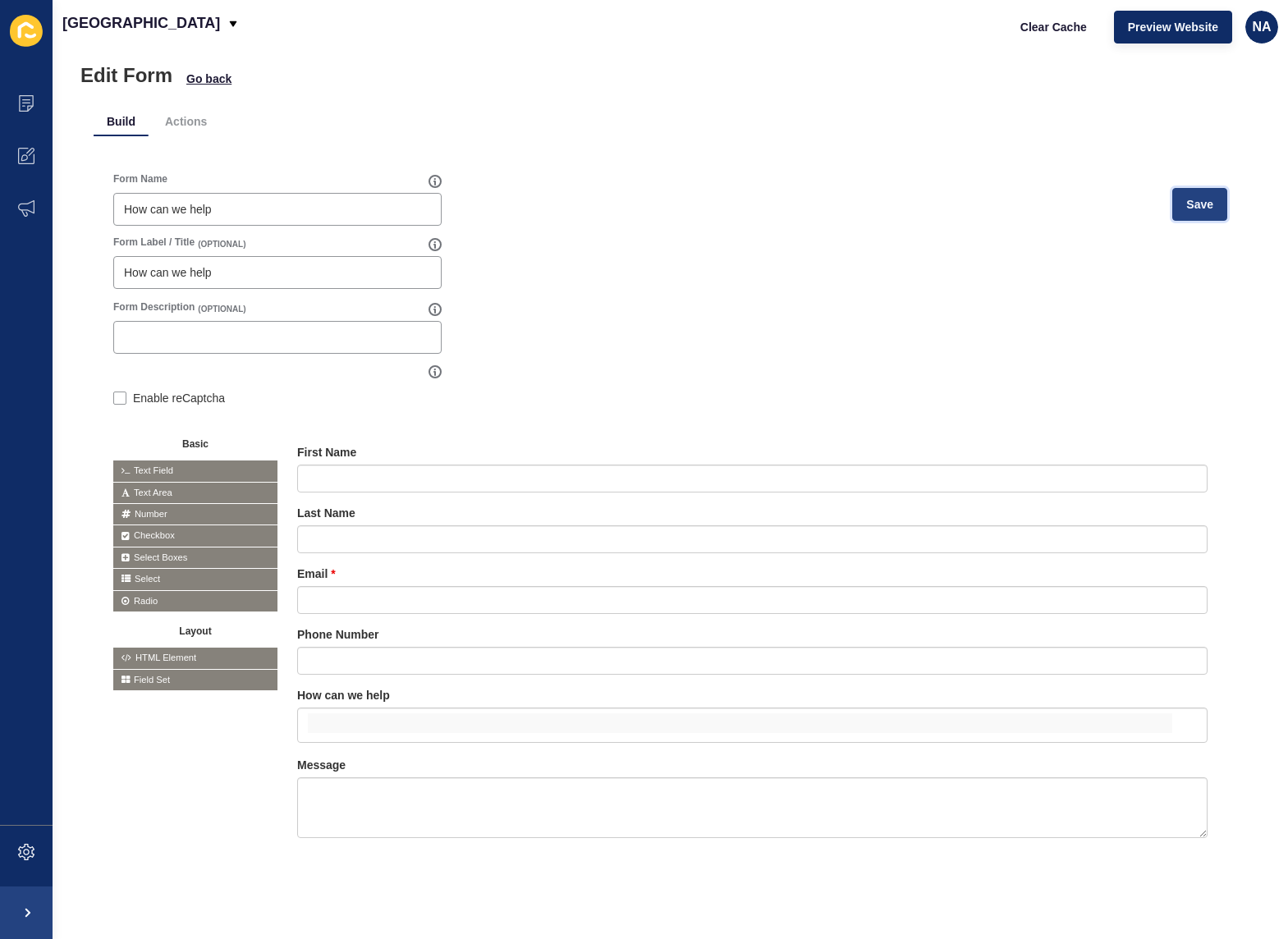
click at [1189, 196] on span "Save" at bounding box center [1199, 204] width 27 height 17
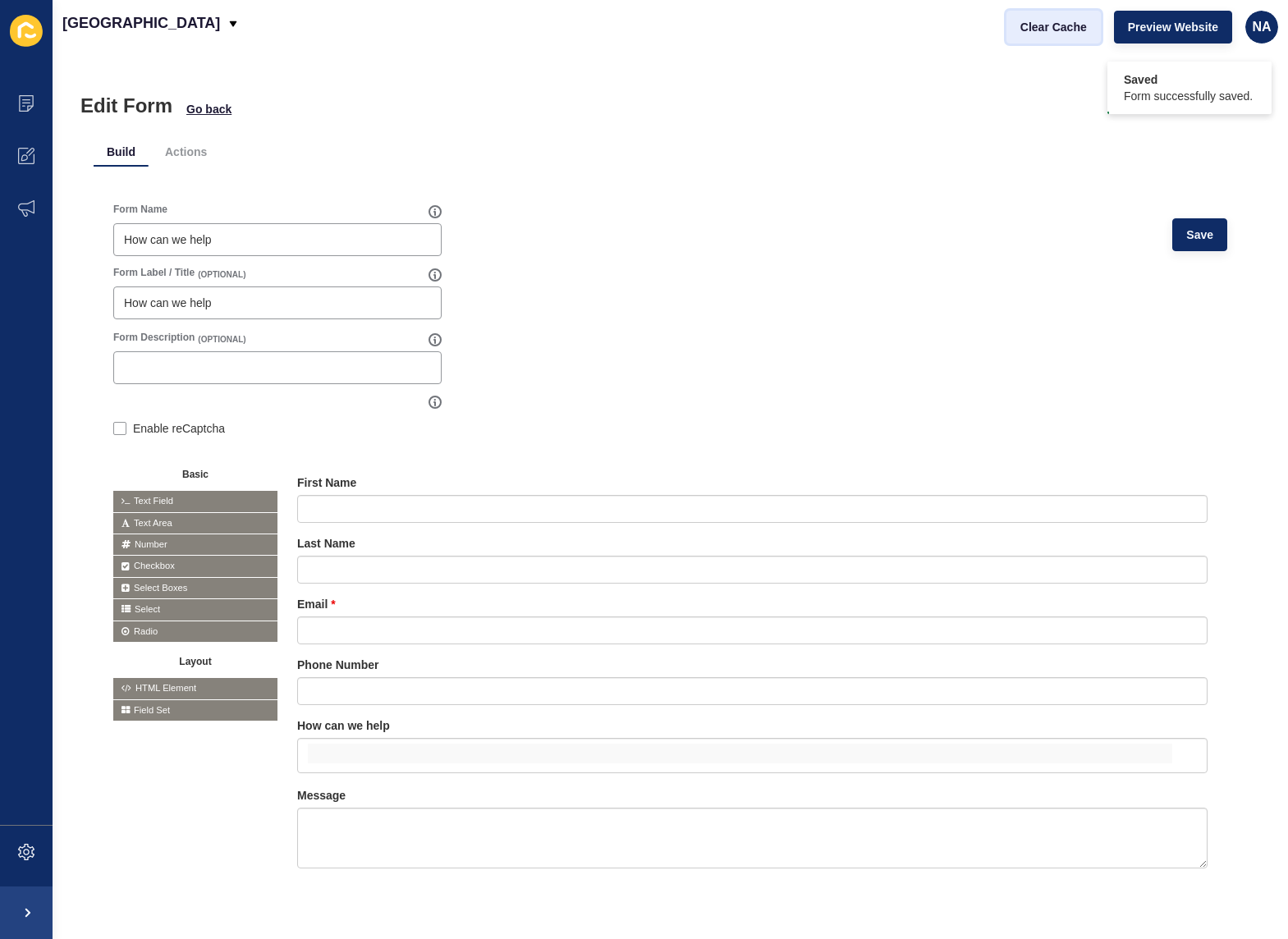
click at [1035, 27] on span "Clear Cache" at bounding box center [1053, 27] width 66 height 17
click at [26, 213] on icon at bounding box center [26, 208] width 17 height 17
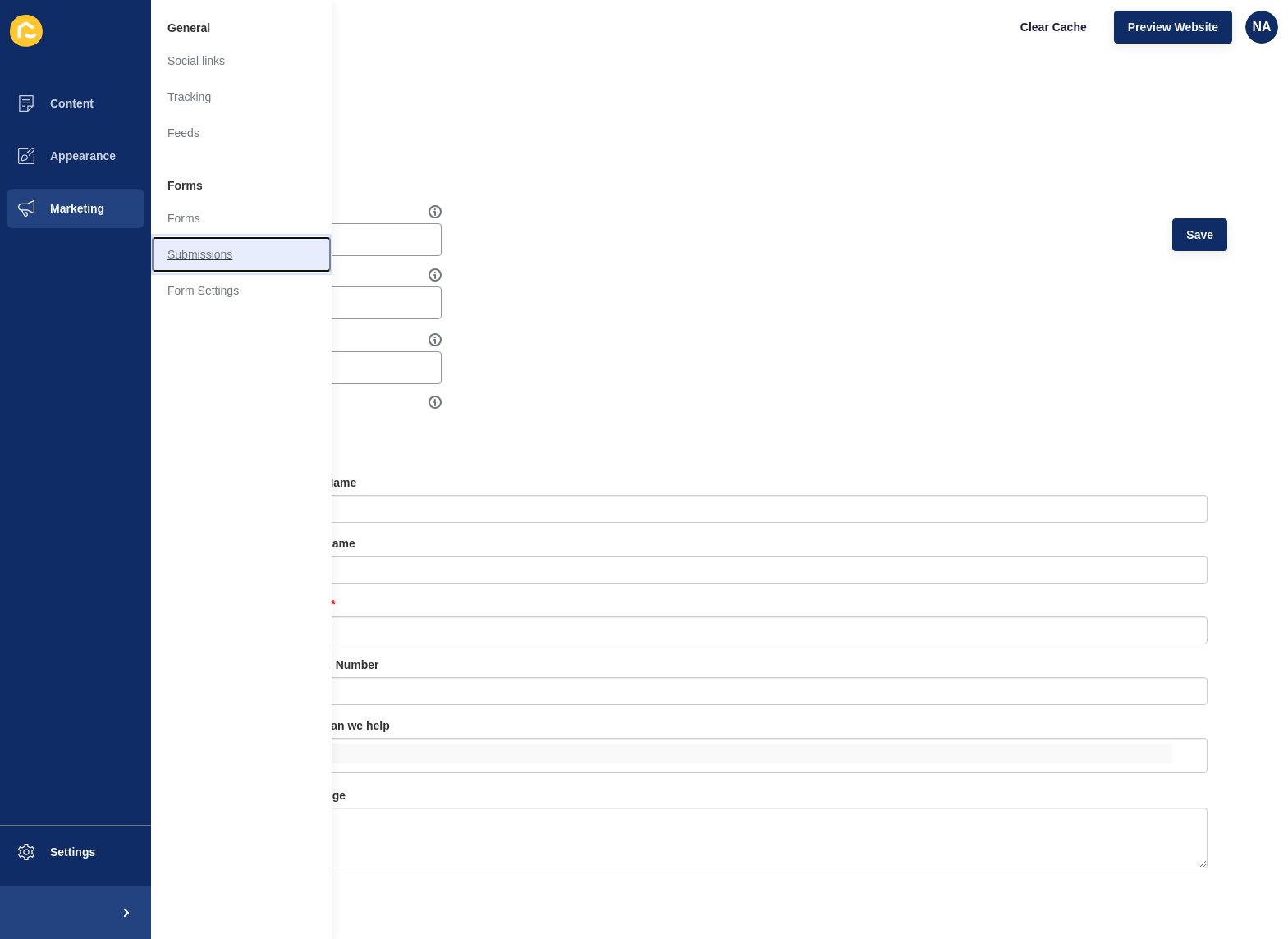
click at [194, 252] on link "Submissions" at bounding box center [241, 255] width 180 height 36
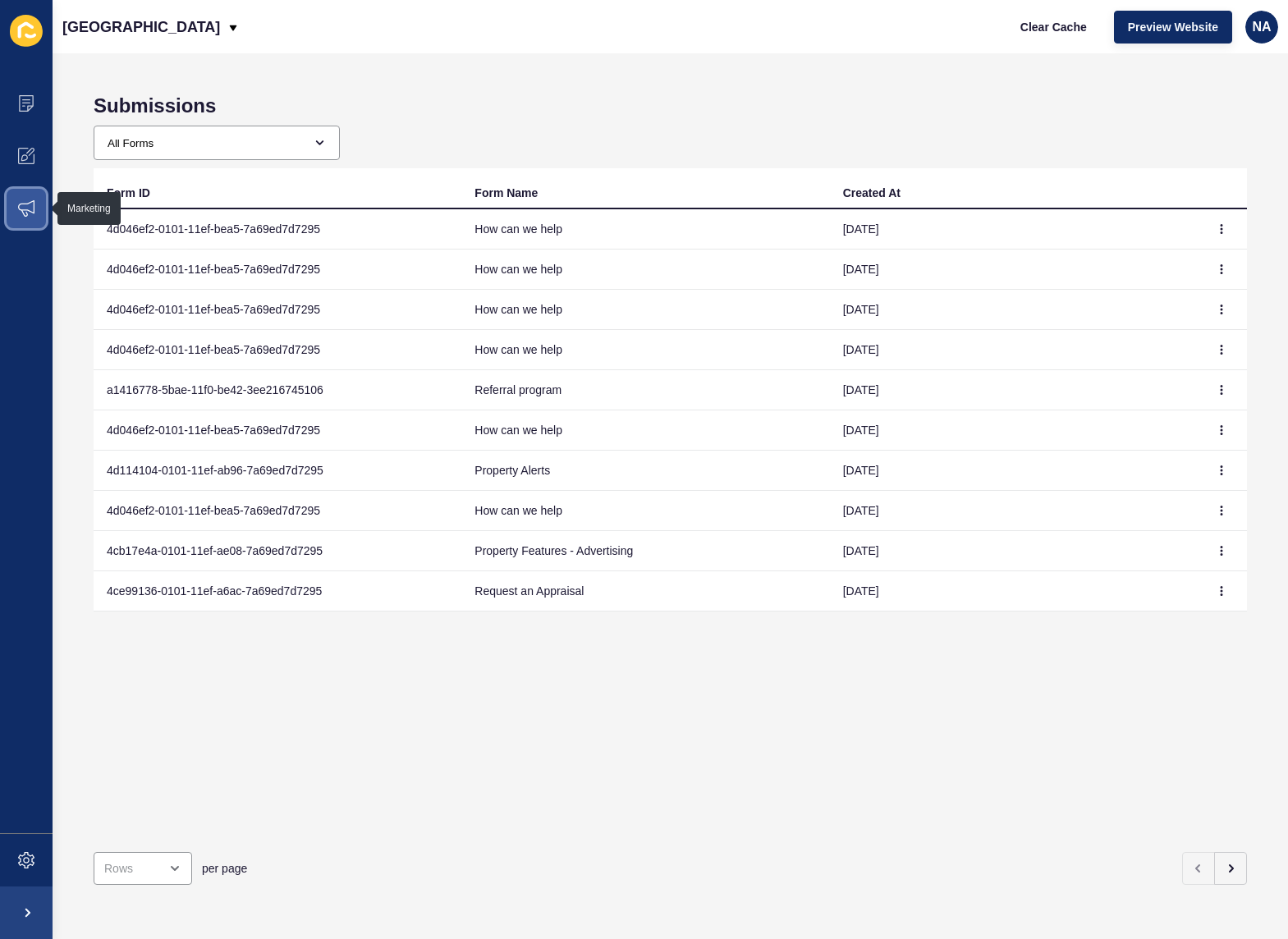
click at [26, 209] on icon at bounding box center [26, 208] width 17 height 17
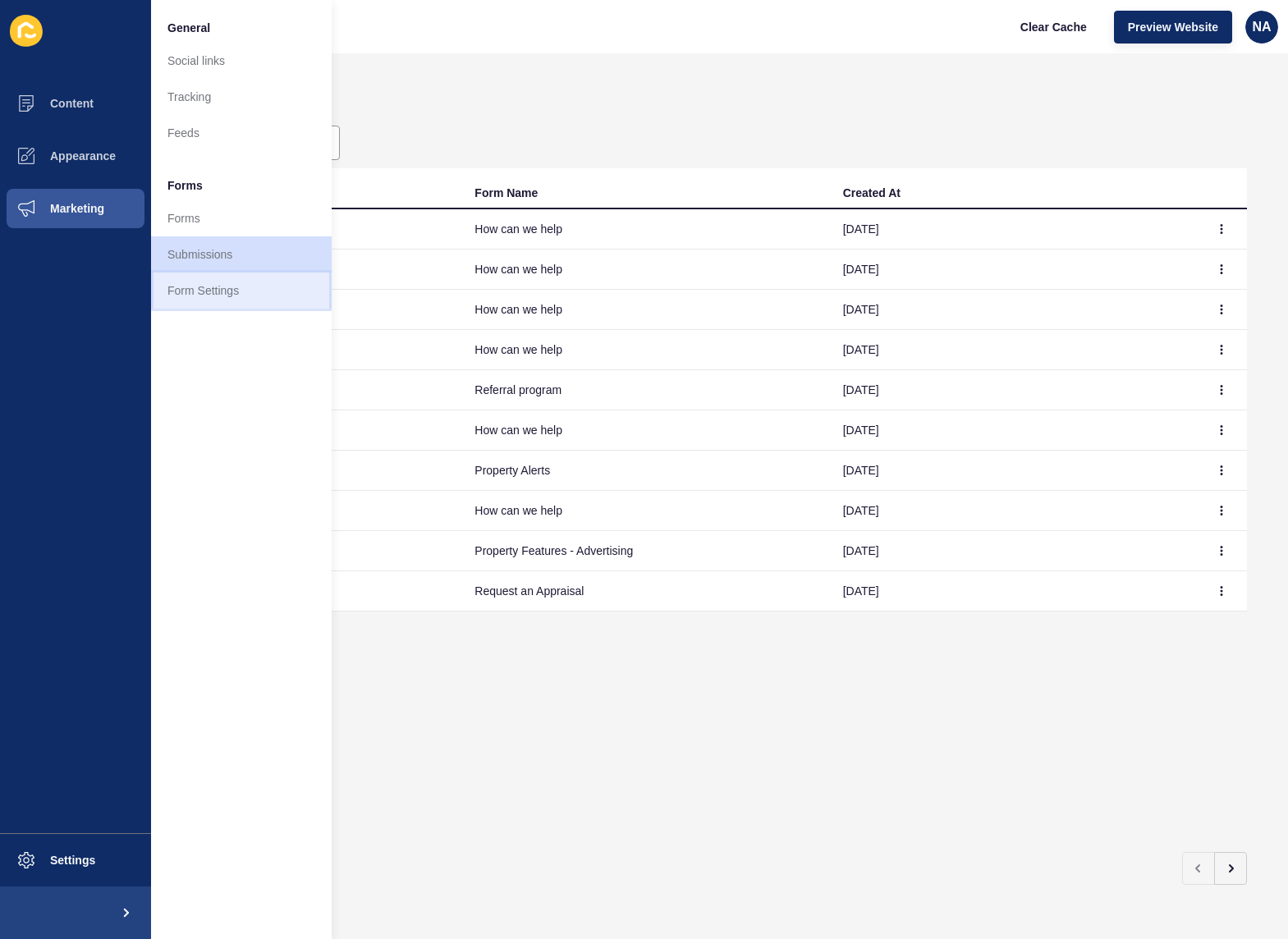
click at [200, 291] on link "Form Settings" at bounding box center [241, 290] width 180 height 36
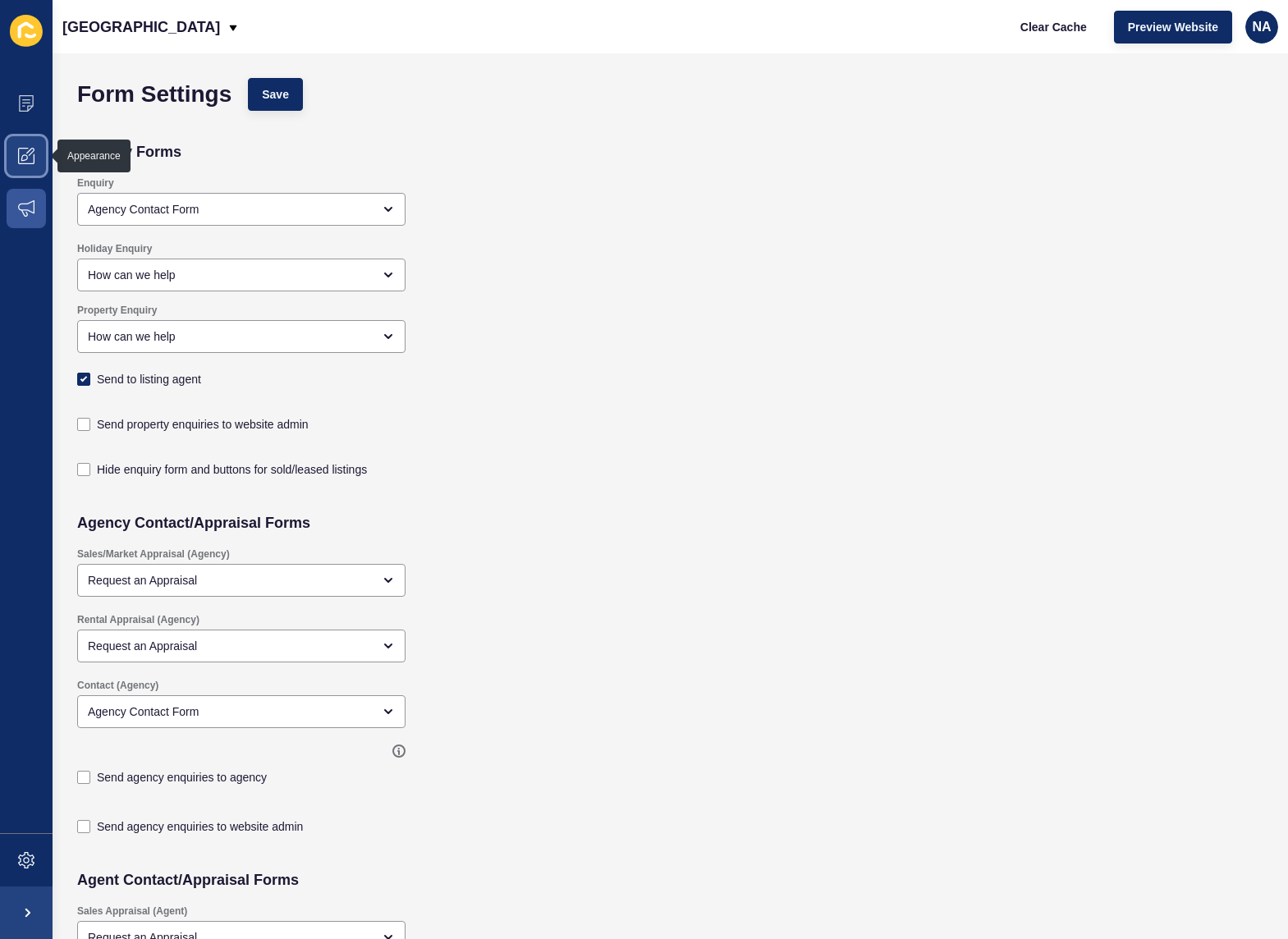
click at [29, 164] on span at bounding box center [26, 156] width 53 height 52
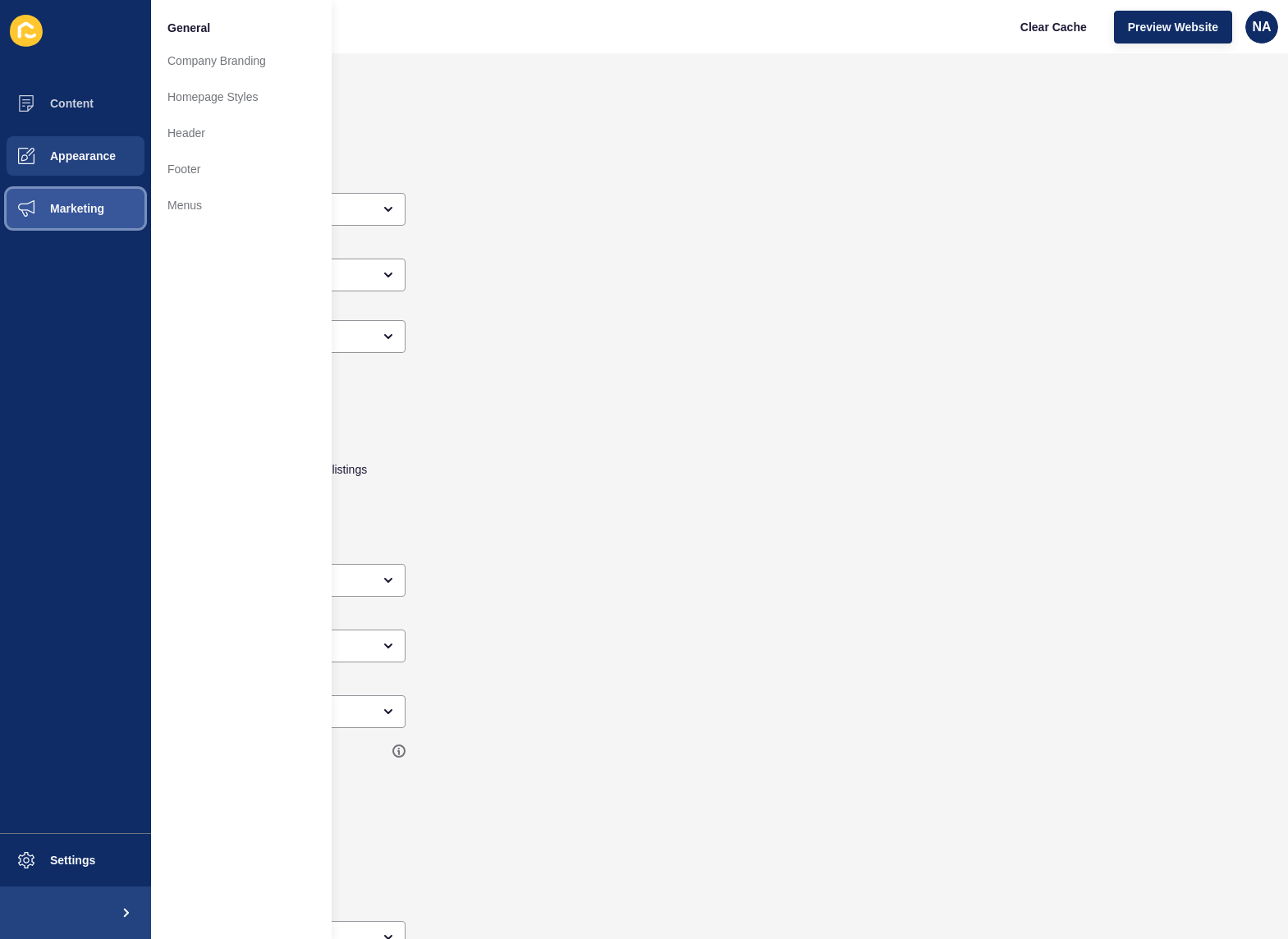
click at [83, 211] on span "Marketing" at bounding box center [52, 208] width 107 height 13
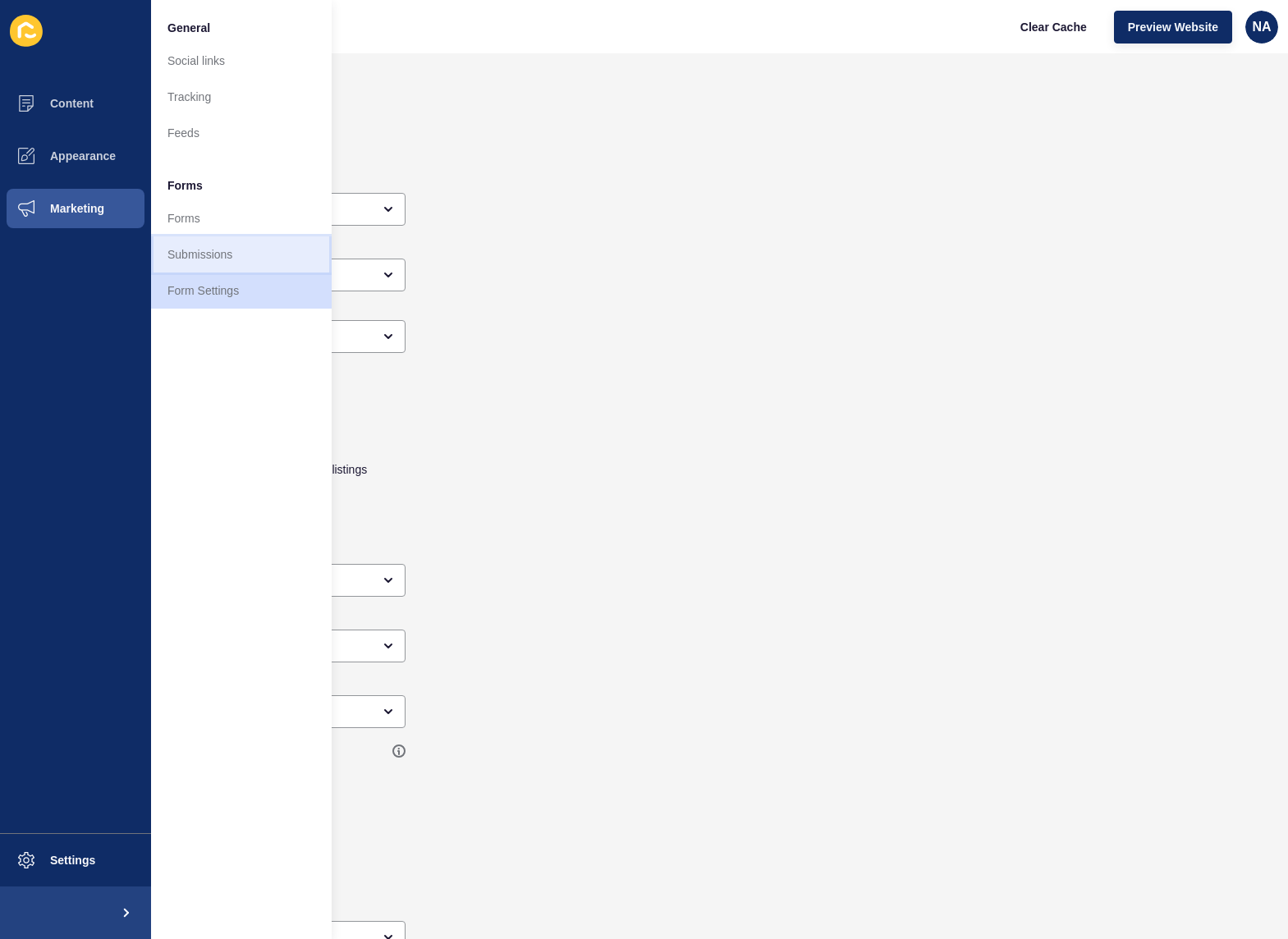
click at [211, 259] on link "Submissions" at bounding box center [241, 255] width 180 height 36
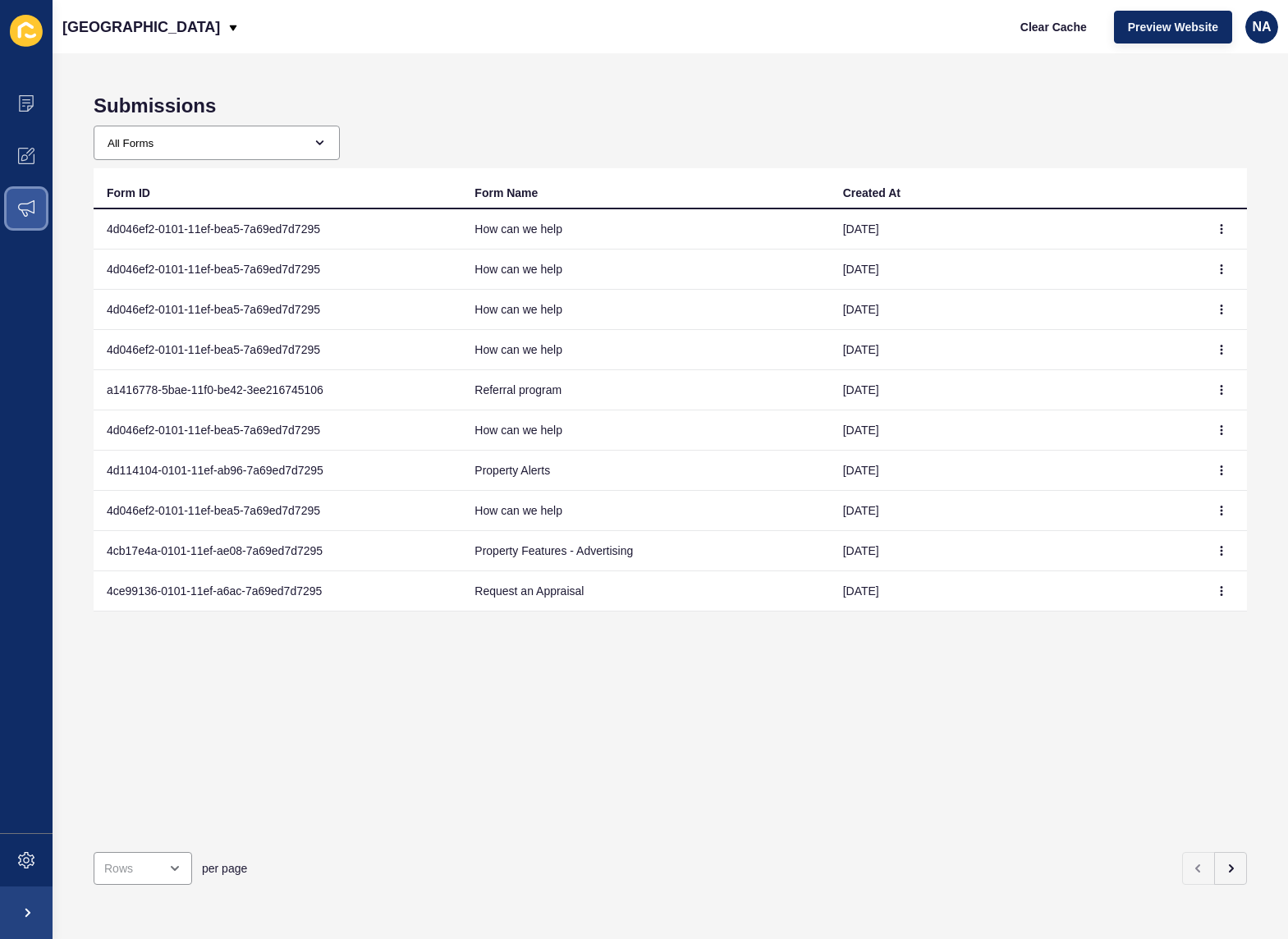
click at [35, 208] on span at bounding box center [26, 208] width 53 height 52
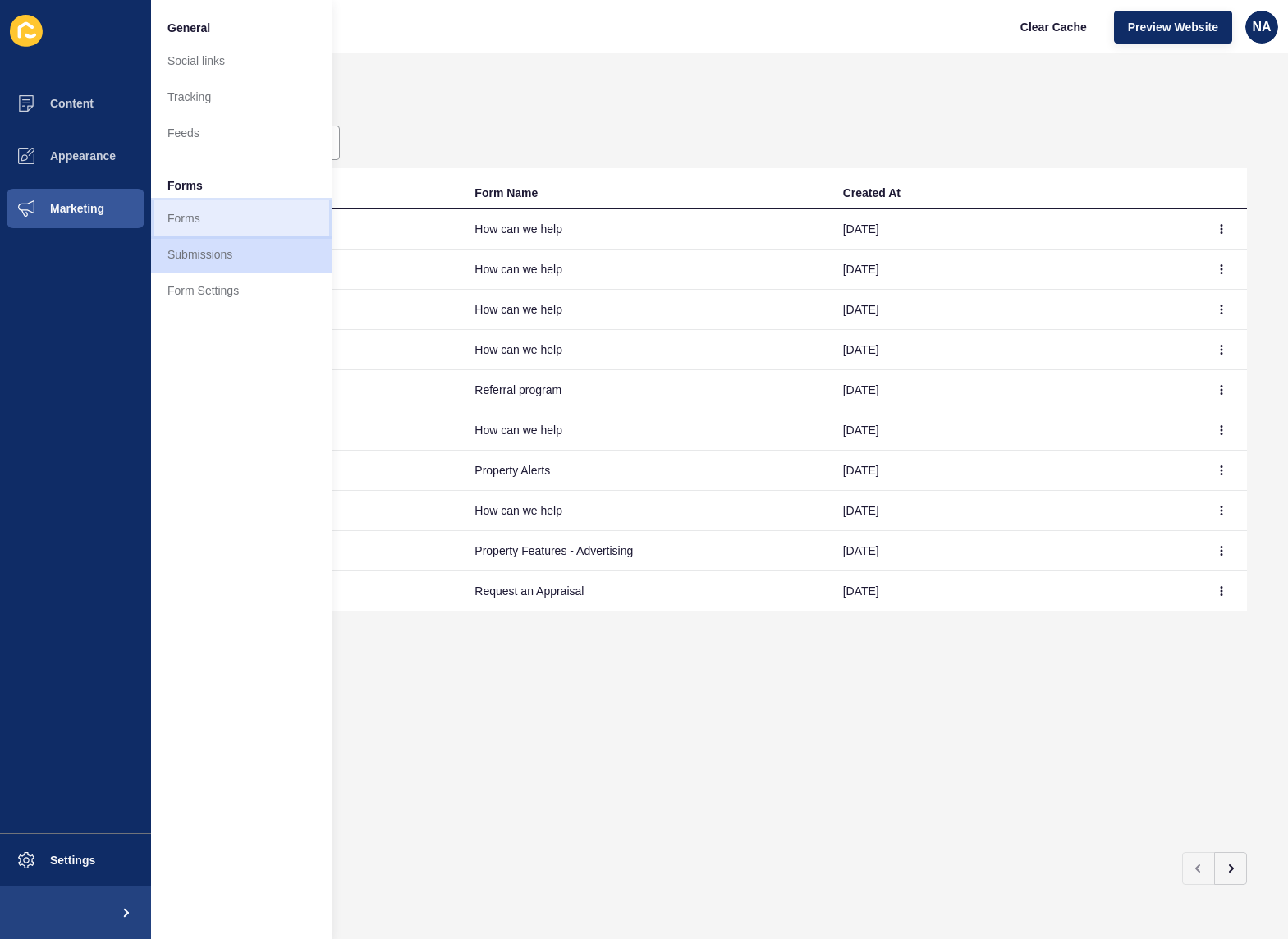
click at [224, 223] on link "Forms" at bounding box center [241, 218] width 180 height 36
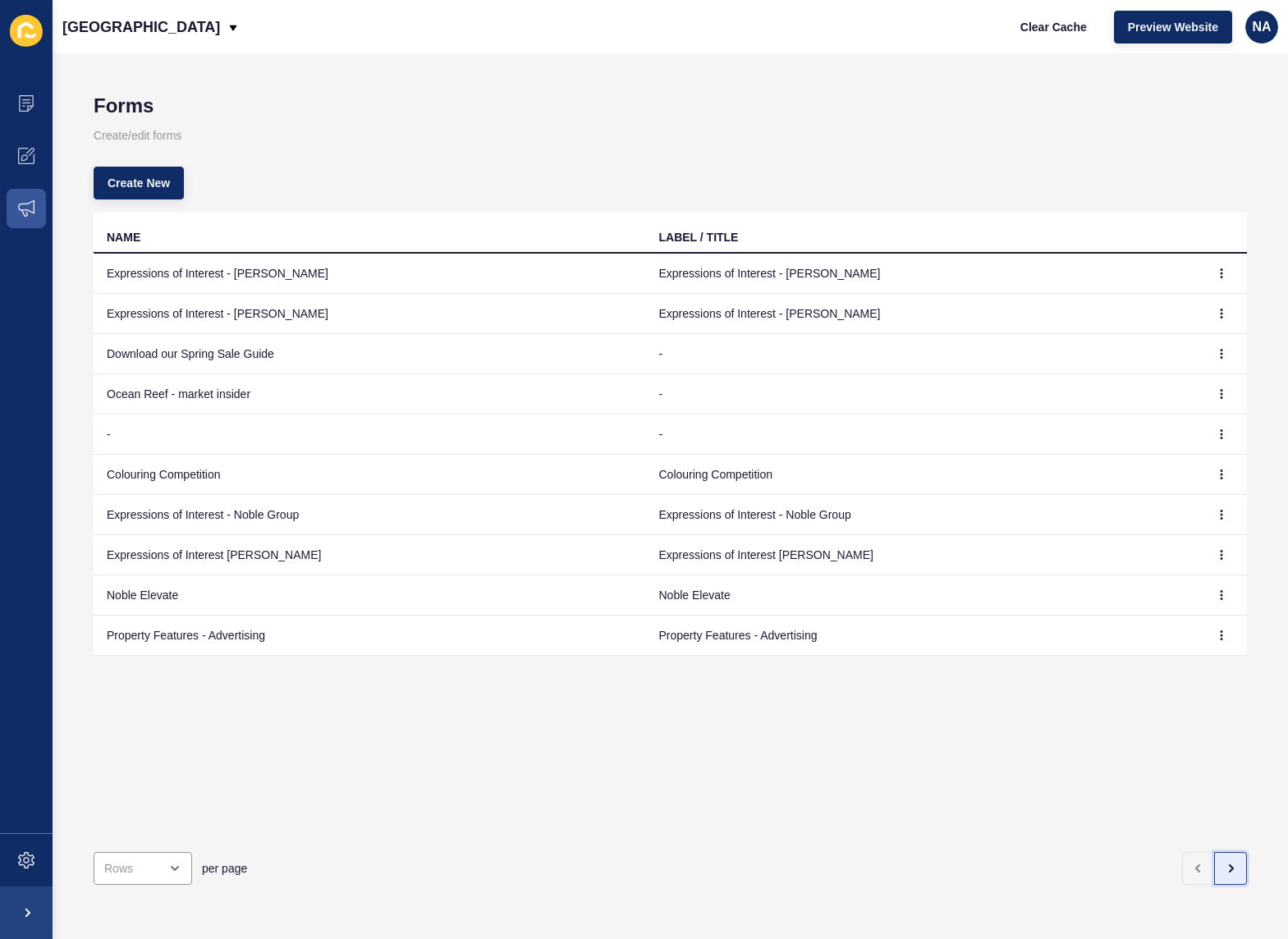
click at [1225, 862] on icon "button" at bounding box center [1231, 868] width 13 height 13
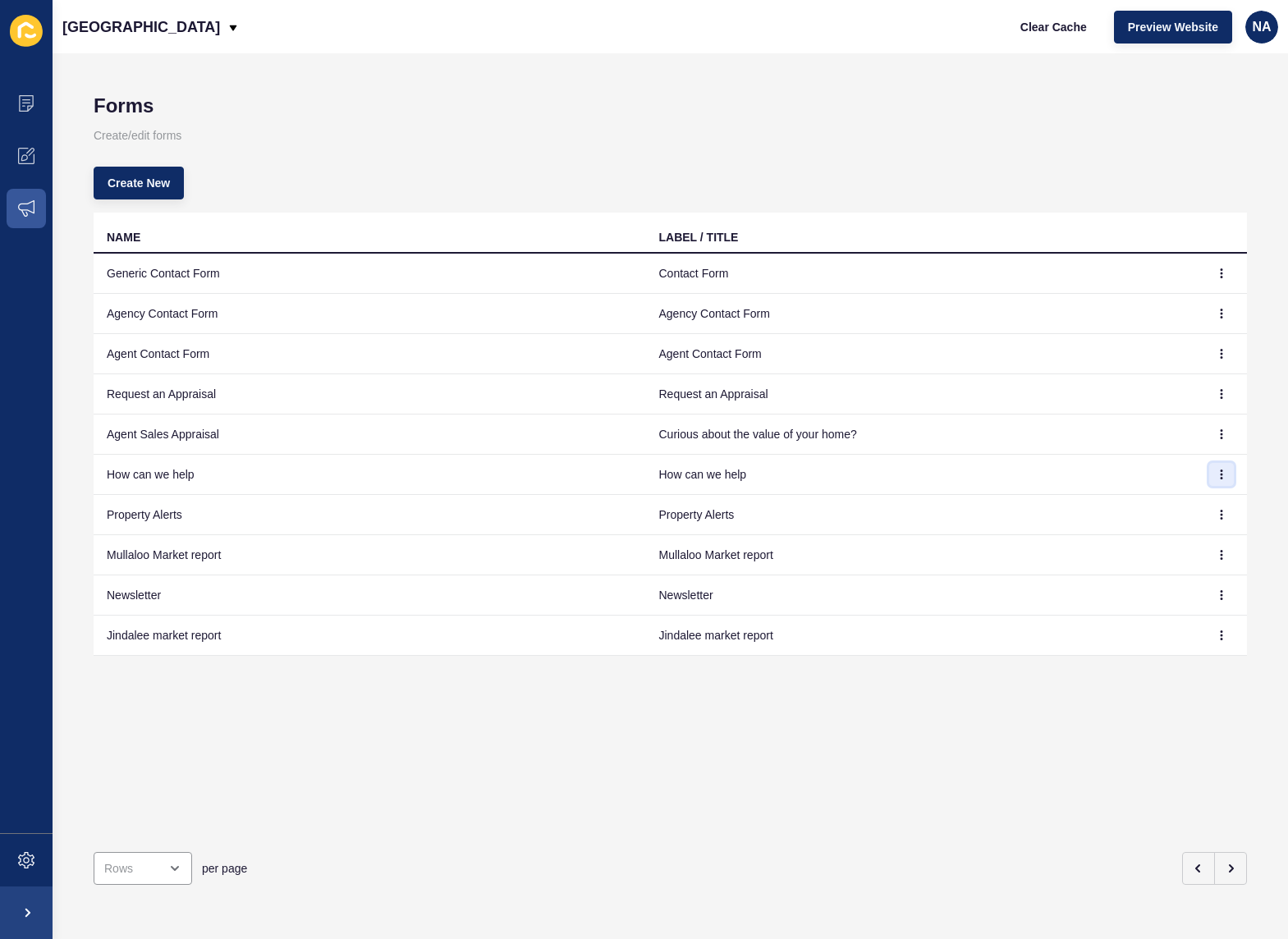
click at [1222, 475] on icon "button" at bounding box center [1222, 474] width 1 height 8
click at [1173, 505] on link "Edit" at bounding box center [1164, 507] width 115 height 36
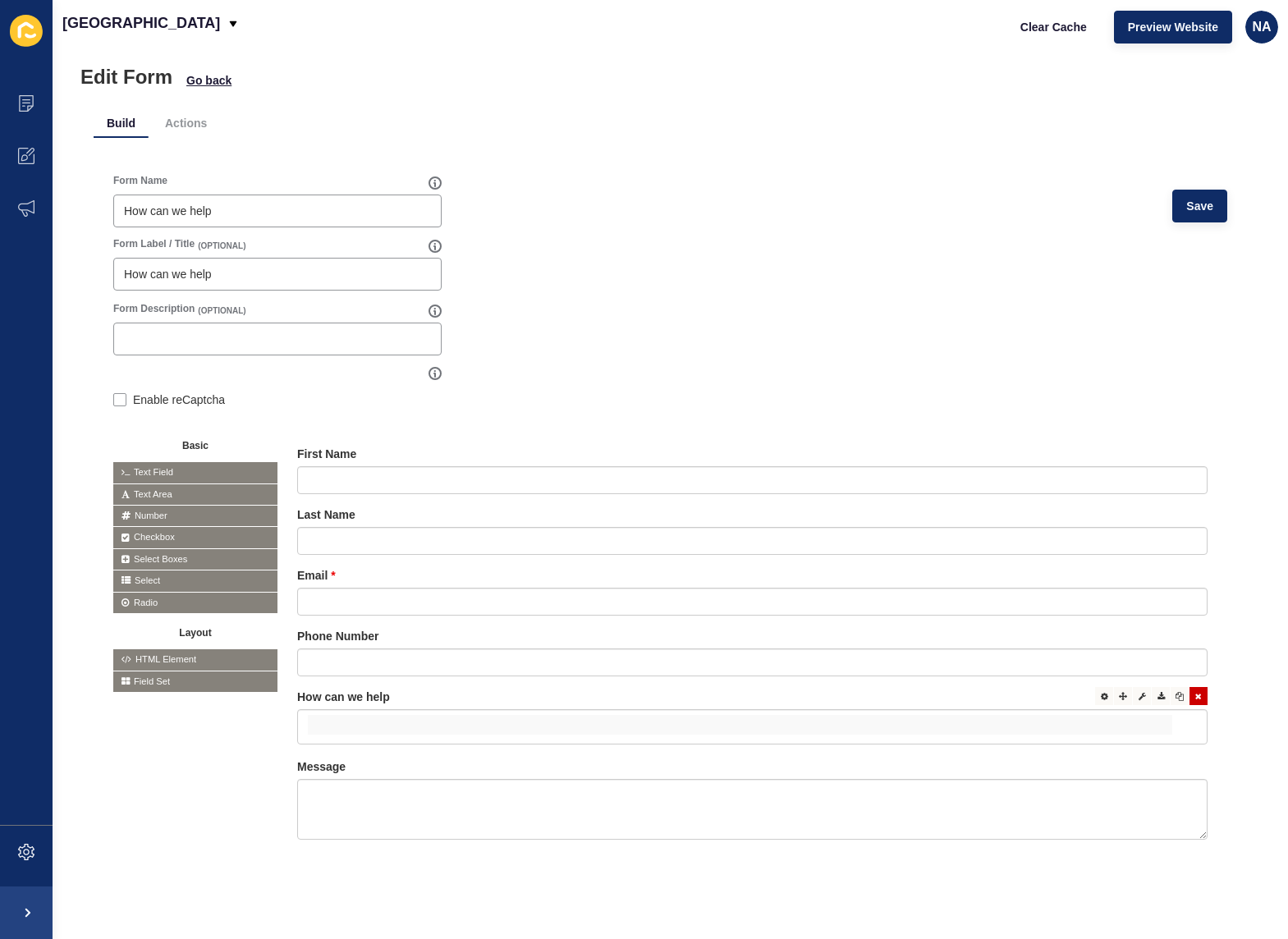
scroll to position [43, 0]
click at [1101, 690] on icon at bounding box center [1104, 694] width 7 height 8
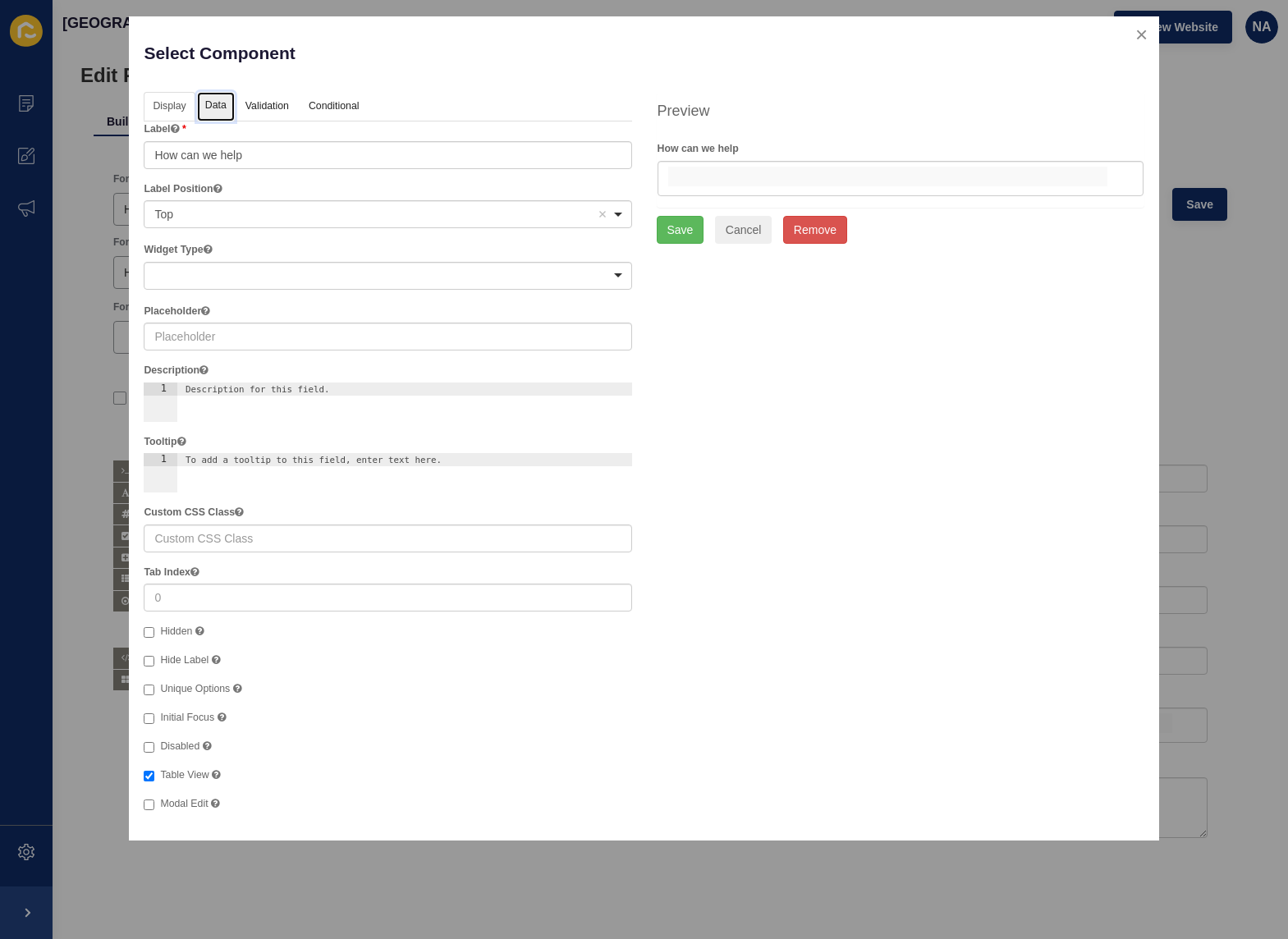
click at [204, 109] on link "Data" at bounding box center [216, 107] width 38 height 31
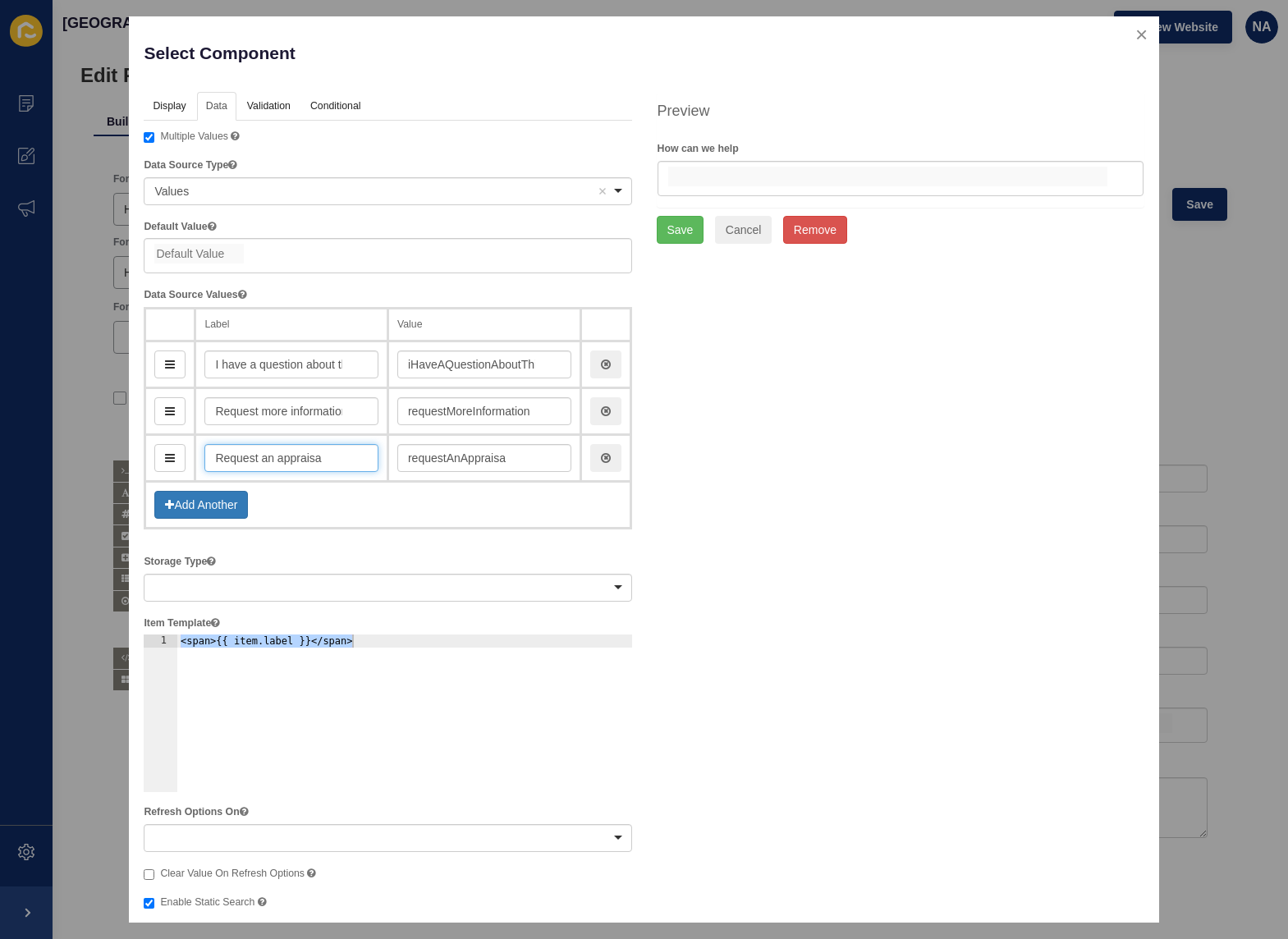
click at [339, 458] on input "Request an appraisa" at bounding box center [291, 458] width 174 height 28
type input "Request an appraisal"
type input "requestAnAppraisal"
type input "Request an appraisal"
click at [676, 234] on button "Save" at bounding box center [681, 230] width 48 height 28
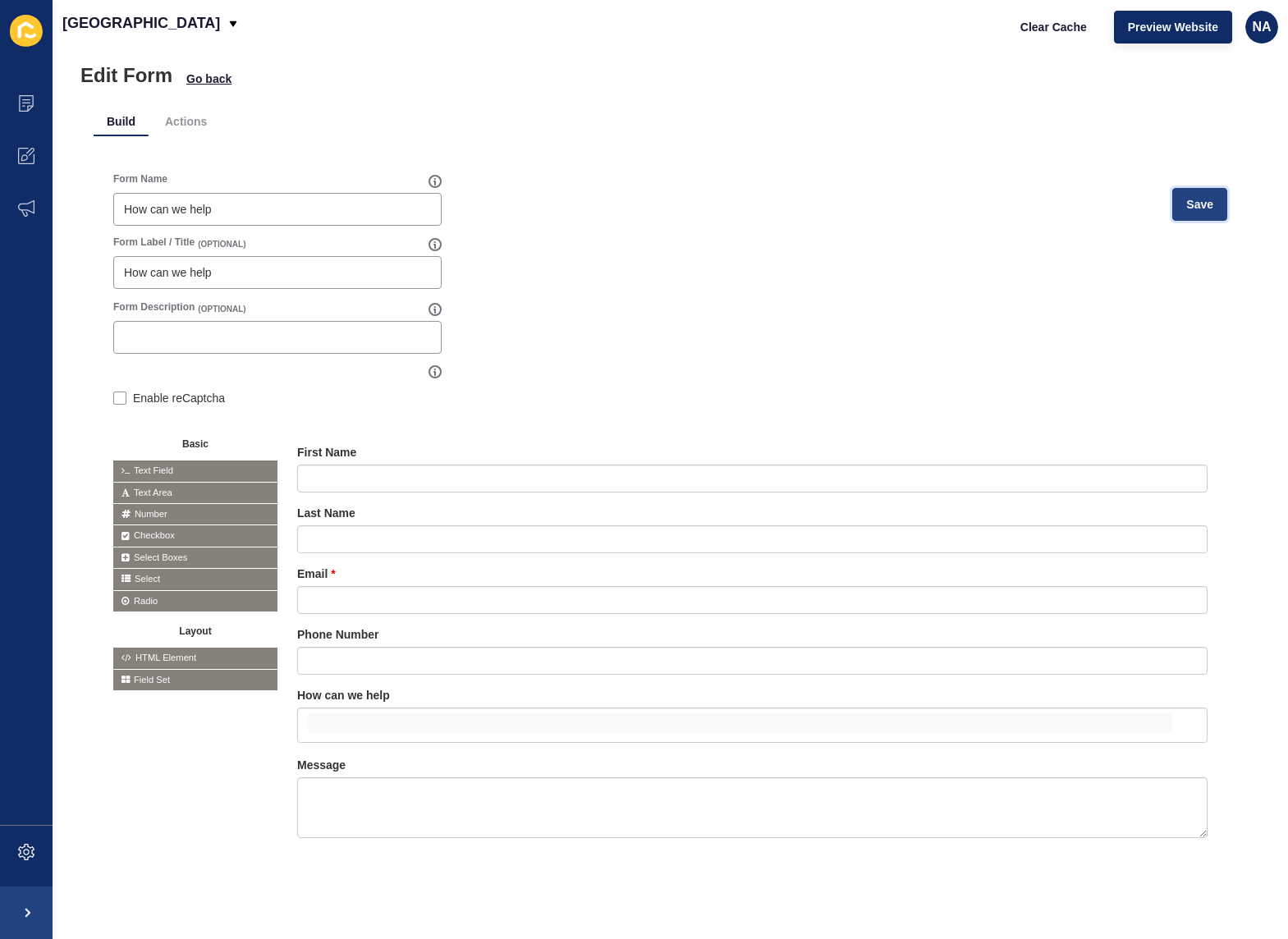
click at [1193, 196] on span "Save" at bounding box center [1199, 204] width 27 height 17
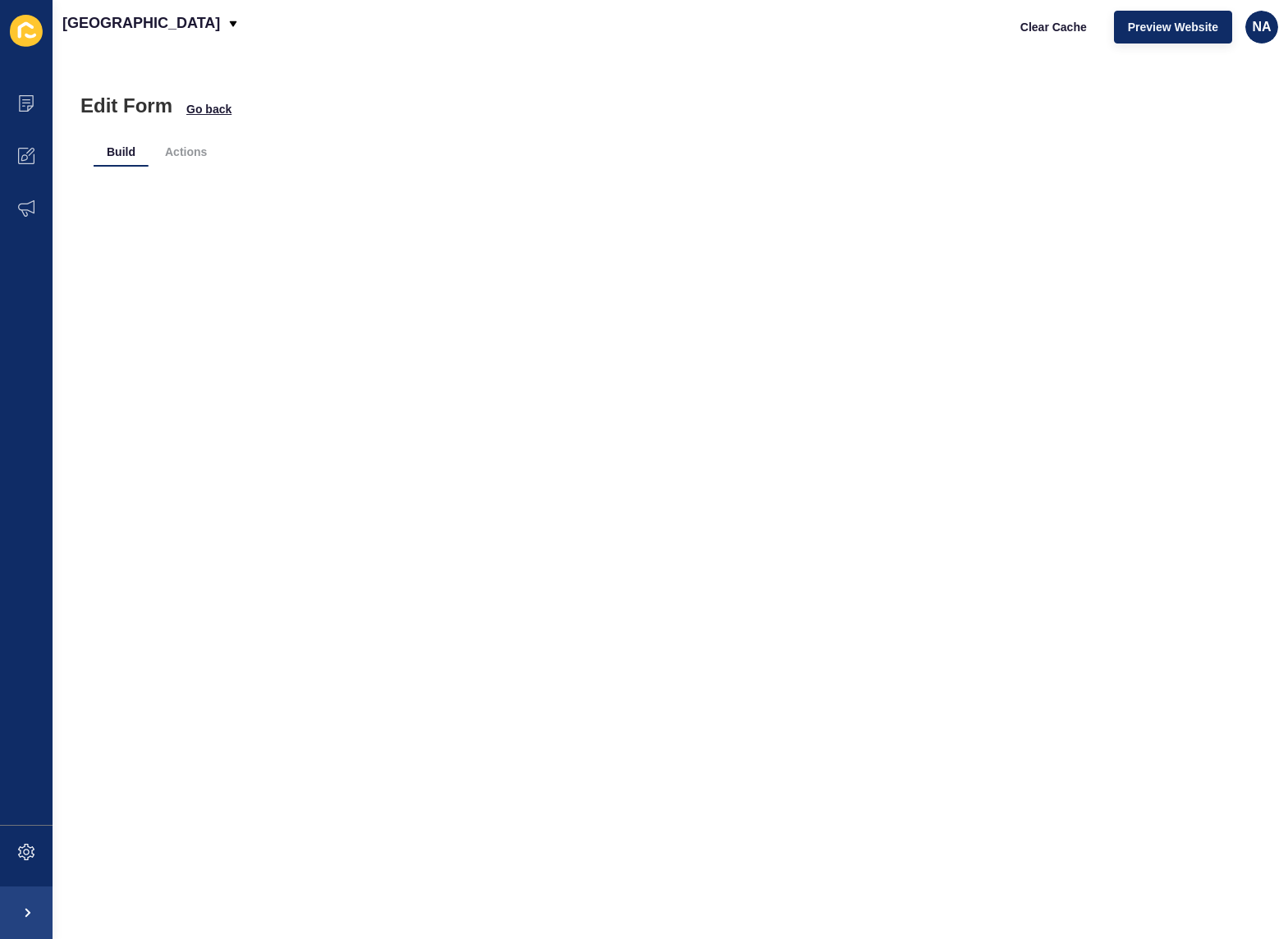
scroll to position [0, 0]
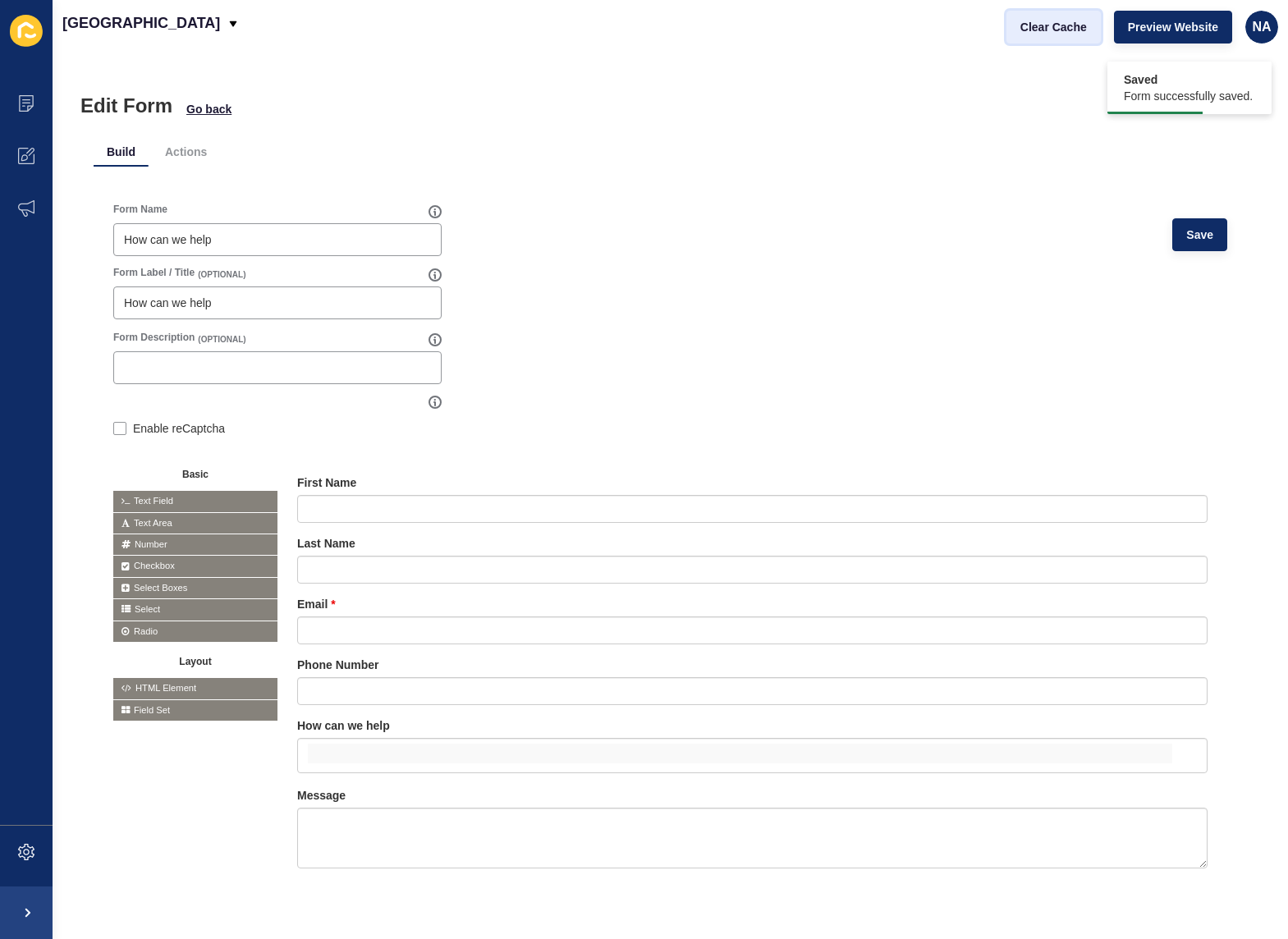
click at [1043, 33] on span "Clear Cache" at bounding box center [1053, 27] width 66 height 17
